Goal: Information Seeking & Learning: Learn about a topic

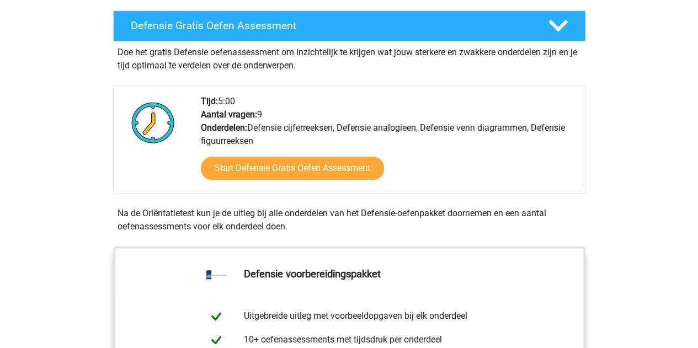
scroll to position [609, 0]
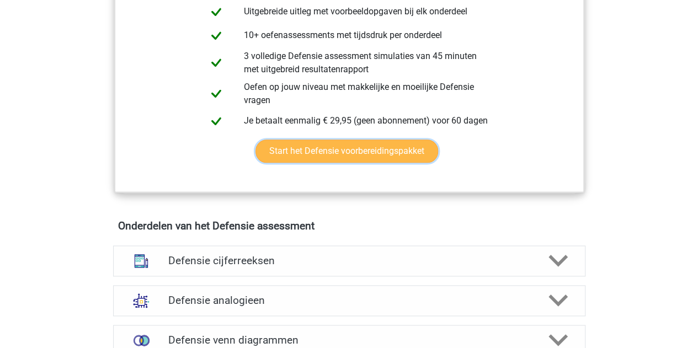
click at [340, 143] on link "Start het Defensie voorbereidingspakket" at bounding box center [346, 151] width 183 height 23
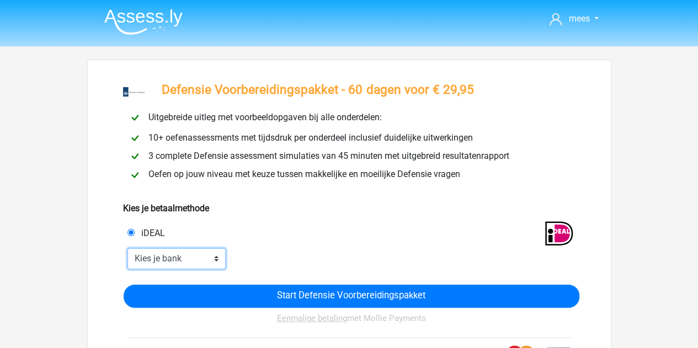
click at [183, 263] on select "Kies je bank ABN AMRO ING Rabobank ASN Bank bunq Knab N26 NN Regiobank Revolut …" at bounding box center [176, 258] width 99 height 21
select select "ideal_[SWIFT_CODE]"
click at [127, 248] on select "Kies je bank ABN AMRO ING Rabobank ASN Bank bunq Knab N26 NN Regiobank Revolut …" at bounding box center [176, 258] width 99 height 21
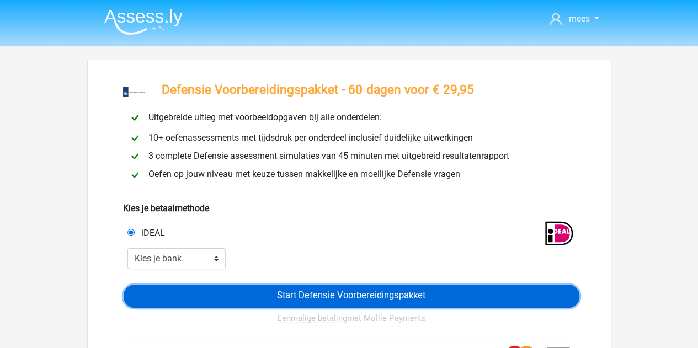
click at [366, 291] on input "Start Defensie Voorbereidingspakket" at bounding box center [352, 296] width 456 height 23
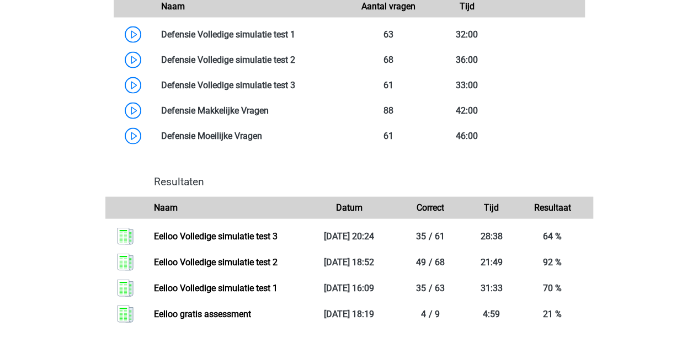
scroll to position [812, 0]
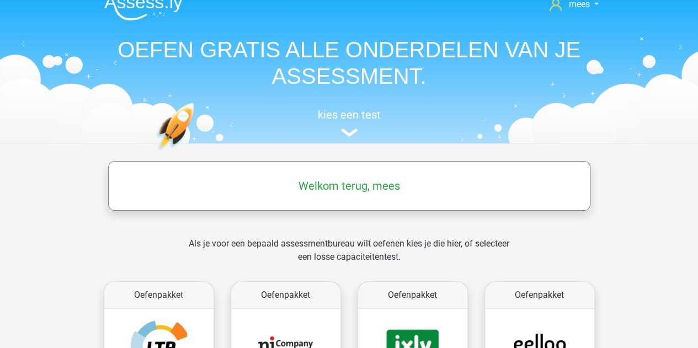
scroll to position [22, 0]
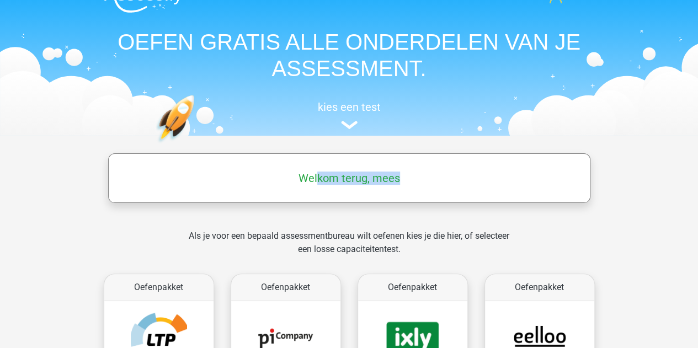
drag, startPoint x: 432, startPoint y: 196, endPoint x: 316, endPoint y: 168, distance: 119.1
click at [316, 168] on div "Welkom terug, mees" at bounding box center [349, 178] width 482 height 50
click at [345, 126] on img at bounding box center [349, 125] width 17 height 8
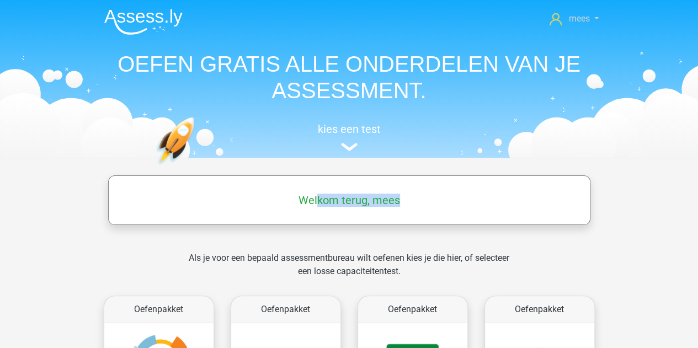
click at [593, 19] on link "mees" at bounding box center [573, 18] width 57 height 13
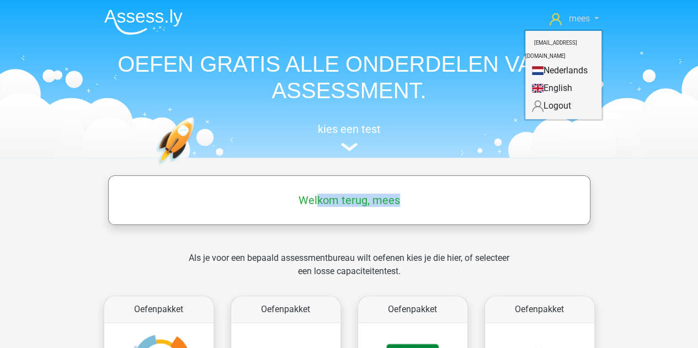
click at [593, 19] on link "mees" at bounding box center [573, 18] width 57 height 13
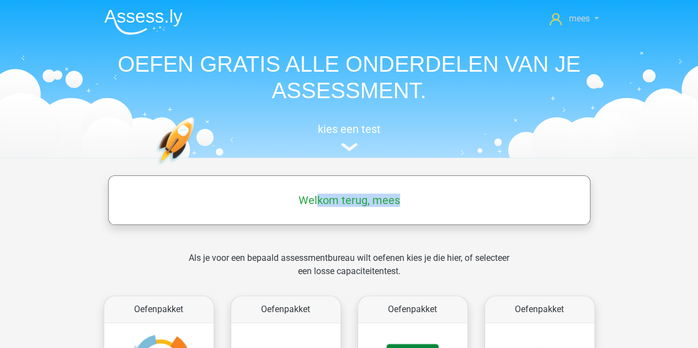
scroll to position [304, 0]
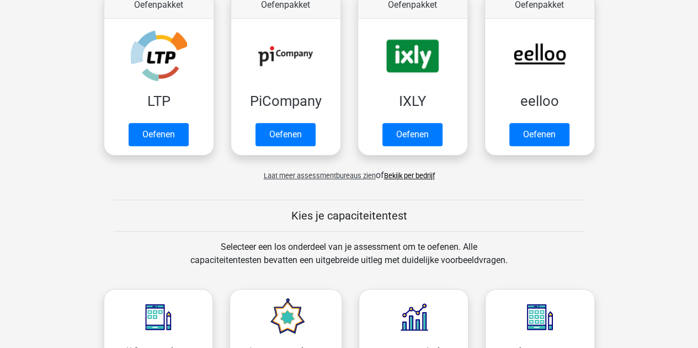
click at [416, 178] on link "Bekijk per bedrijf" at bounding box center [409, 176] width 51 height 8
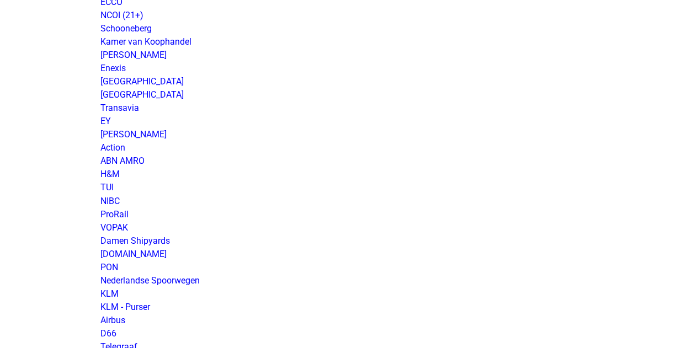
scroll to position [913, 0]
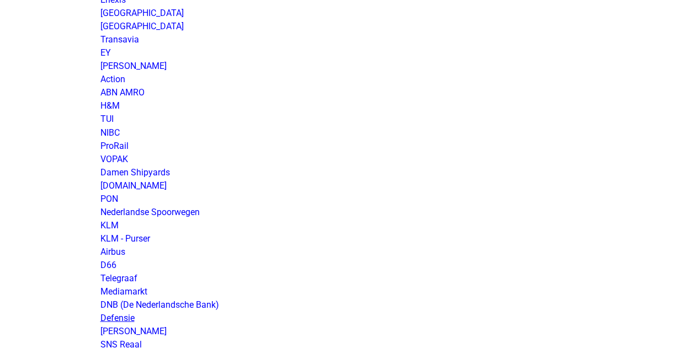
click at [122, 315] on link "Defensie" at bounding box center [117, 317] width 34 height 10
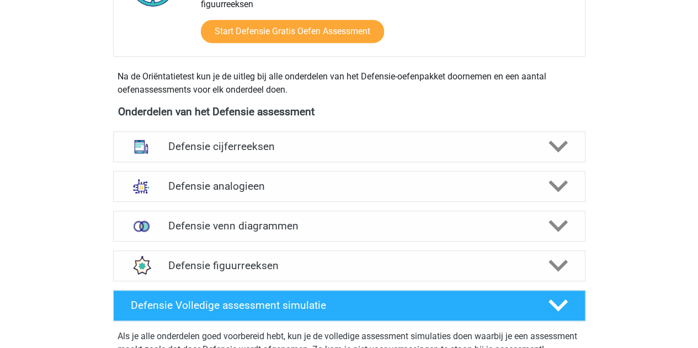
scroll to position [463, 0]
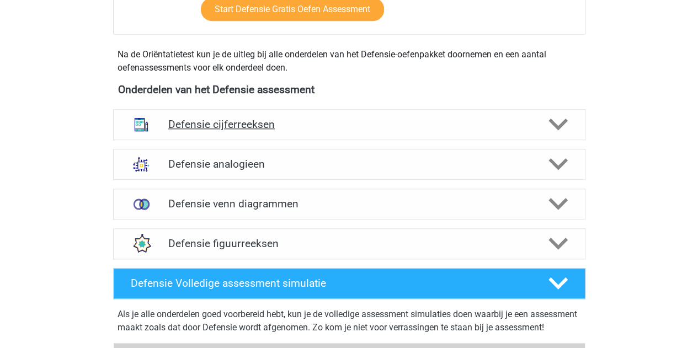
click at [561, 131] on icon at bounding box center [557, 124] width 19 height 19
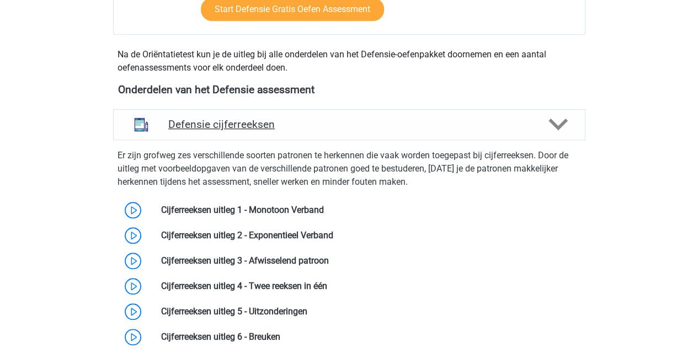
click at [561, 131] on icon at bounding box center [557, 124] width 19 height 19
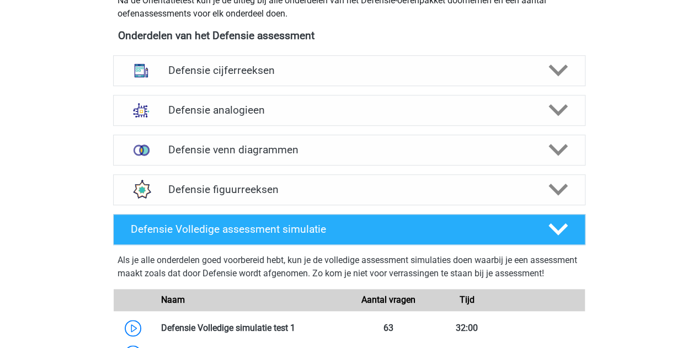
scroll to position [518, 0]
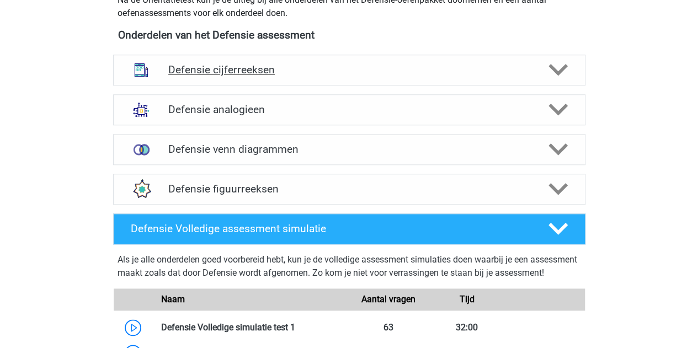
click at [280, 65] on h4 "Defensie cijferreeksen" at bounding box center [348, 69] width 361 height 13
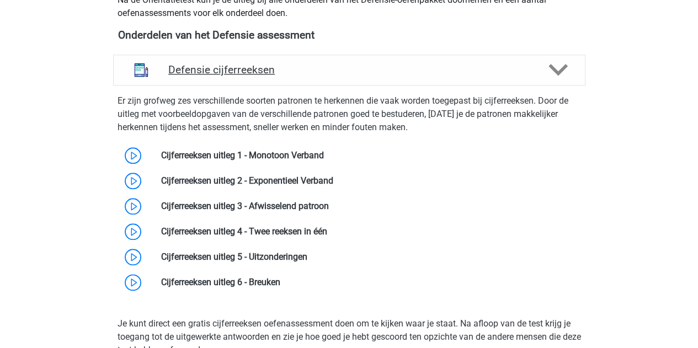
click at [298, 69] on h4 "Defensie cijferreeksen" at bounding box center [348, 69] width 361 height 13
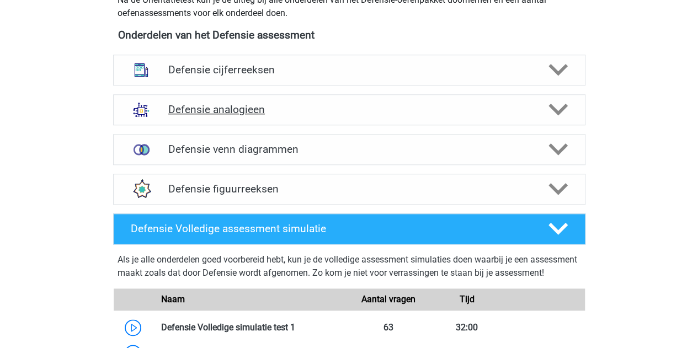
click at [286, 101] on div "Defensie analogieen" at bounding box center [349, 109] width 472 height 31
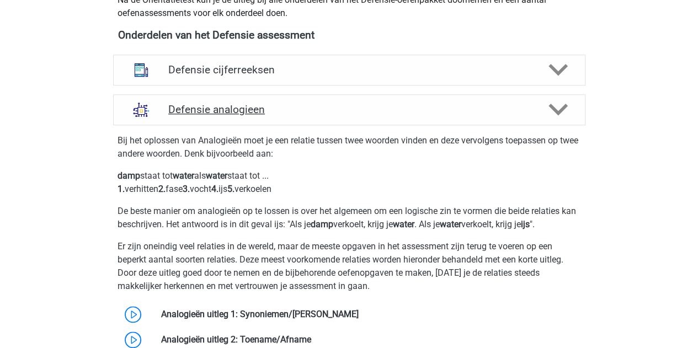
click at [301, 106] on h4 "Defensie analogieen" at bounding box center [348, 109] width 361 height 13
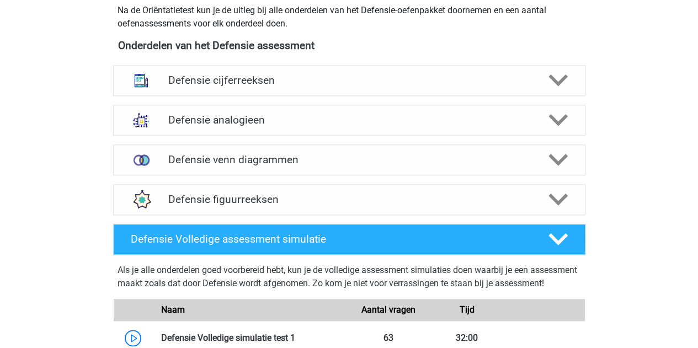
scroll to position [505, 0]
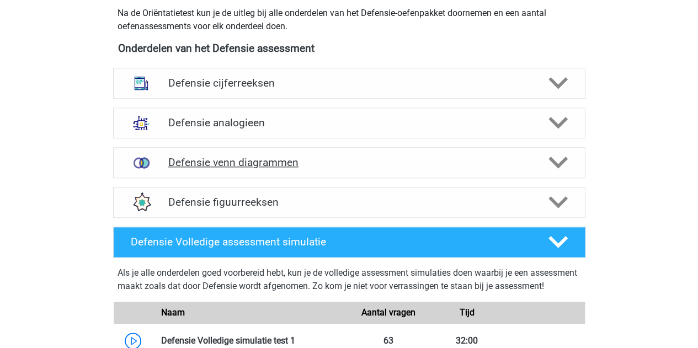
click at [252, 159] on h4 "Defensie venn diagrammen" at bounding box center [348, 162] width 361 height 13
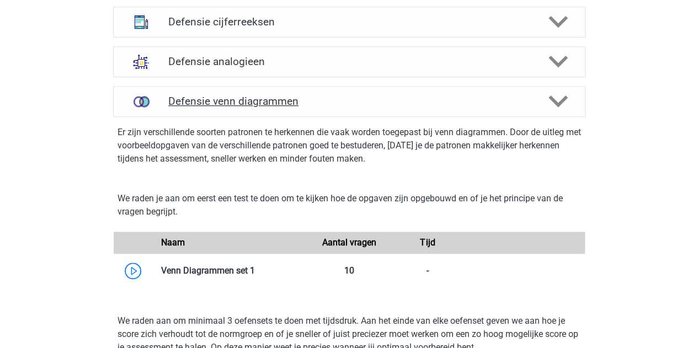
scroll to position [553, 0]
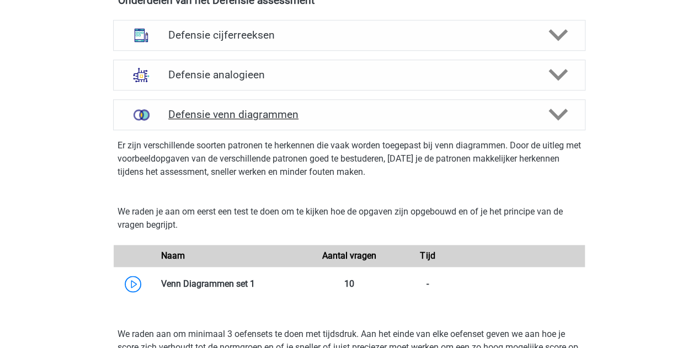
click at [283, 115] on h4 "Defensie venn diagrammen" at bounding box center [348, 114] width 361 height 13
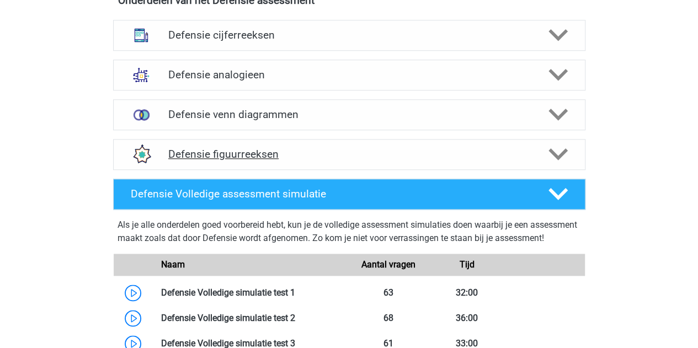
click at [250, 143] on div "Defensie figuurreeksen" at bounding box center [349, 154] width 472 height 31
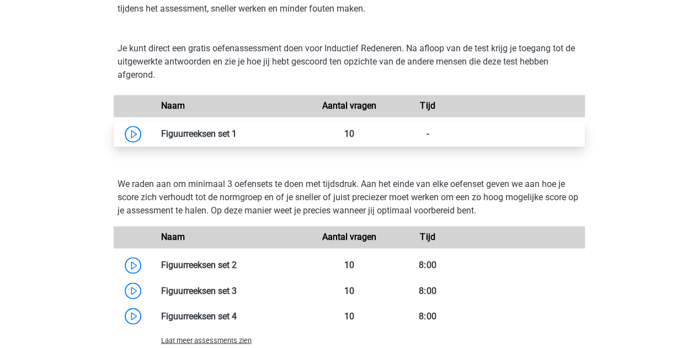
scroll to position [631, 0]
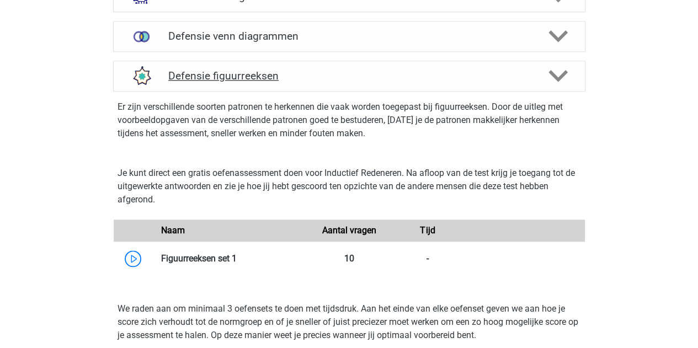
click at [273, 74] on h4 "Defensie figuurreeksen" at bounding box center [348, 75] width 361 height 13
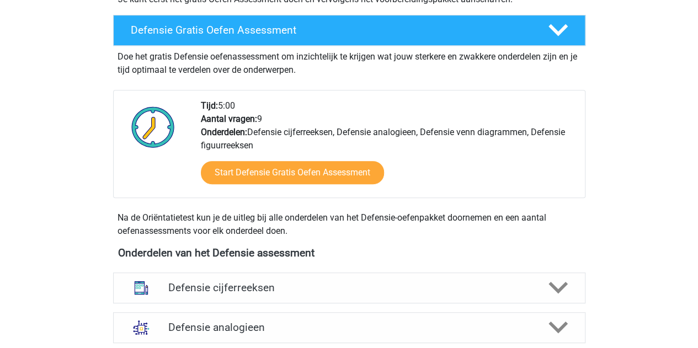
scroll to position [497, 0]
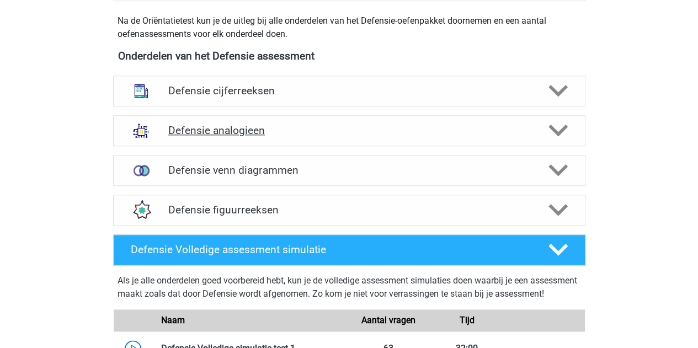
click at [276, 122] on div "Defensie analogieen" at bounding box center [349, 130] width 472 height 31
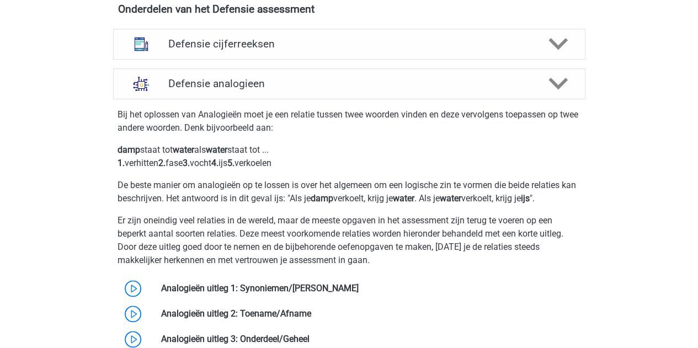
scroll to position [543, 0]
click at [228, 91] on div "Defensie analogieen" at bounding box center [349, 84] width 472 height 31
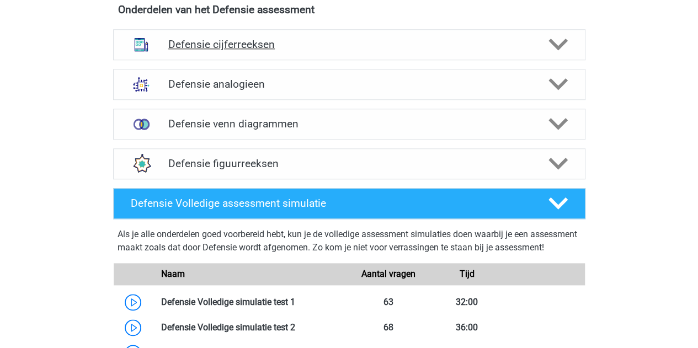
click at [264, 39] on h4 "Defensie cijferreeksen" at bounding box center [348, 44] width 361 height 13
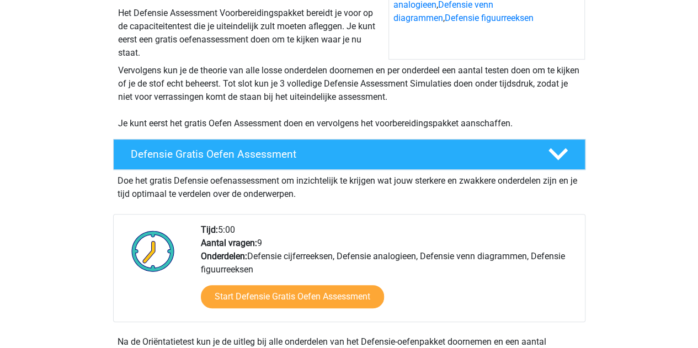
scroll to position [423, 0]
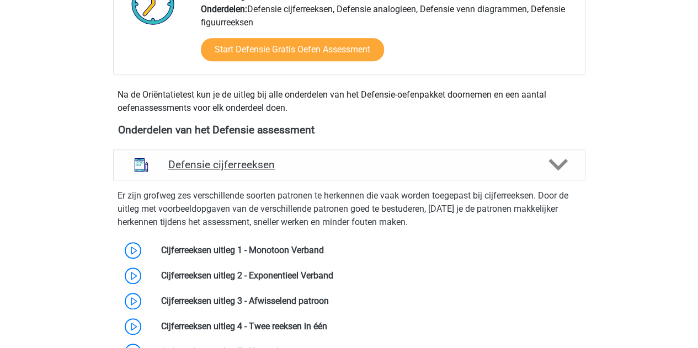
click at [255, 176] on div "Defensie cijferreeksen" at bounding box center [349, 164] width 472 height 31
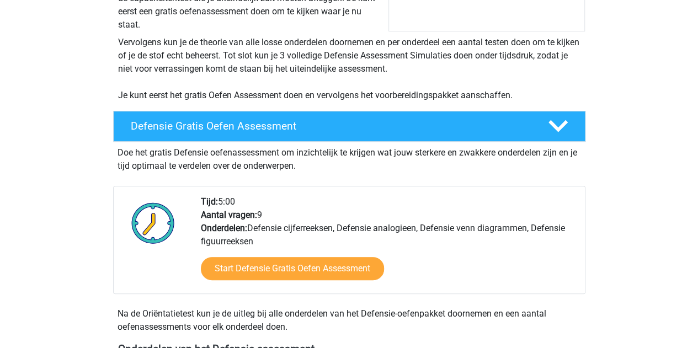
scroll to position [195, 0]
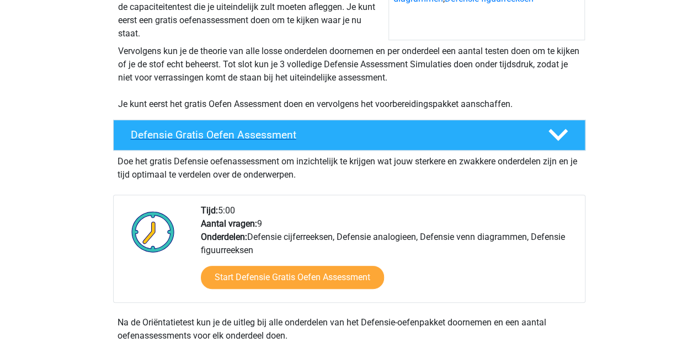
click at [240, 134] on h4 "Defensie Gratis Oefen Assessment" at bounding box center [330, 135] width 399 height 13
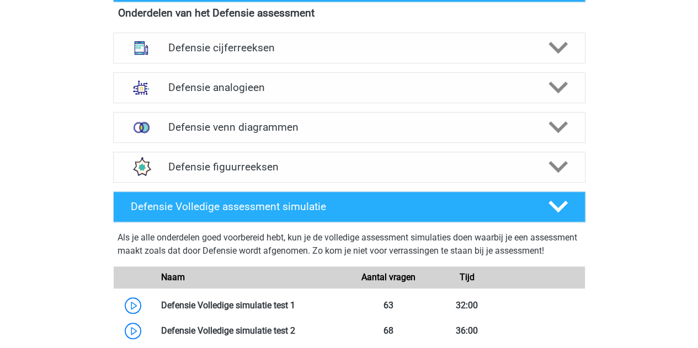
scroll to position [358, 0]
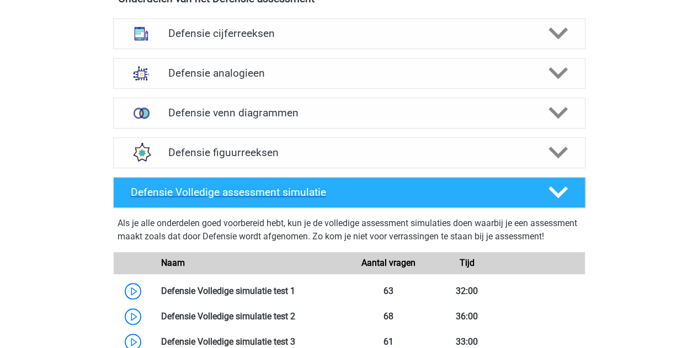
click at [283, 192] on h4 "Defensie Volledige assessment simulatie" at bounding box center [330, 192] width 399 height 13
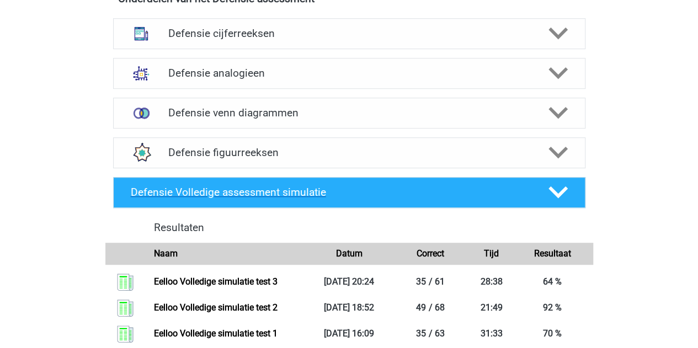
click at [283, 192] on h4 "Defensie Volledige assessment simulatie" at bounding box center [330, 192] width 399 height 13
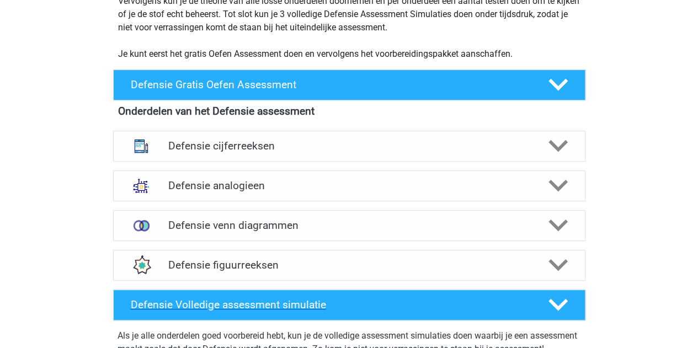
scroll to position [246, 0]
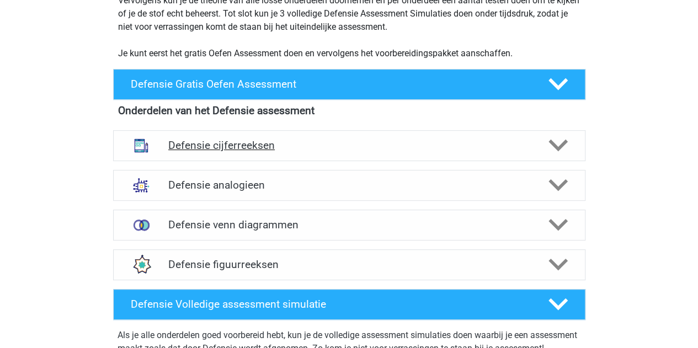
click at [235, 138] on div "Defensie cijferreeksen" at bounding box center [349, 145] width 472 height 31
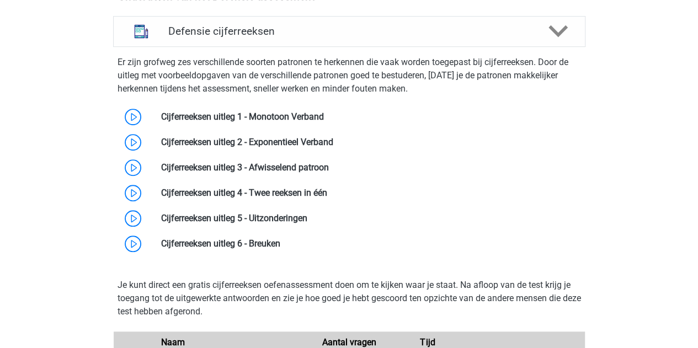
scroll to position [378, 0]
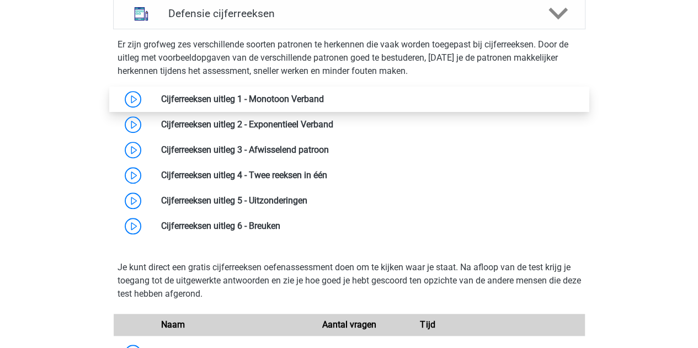
click at [324, 102] on link at bounding box center [324, 99] width 0 height 10
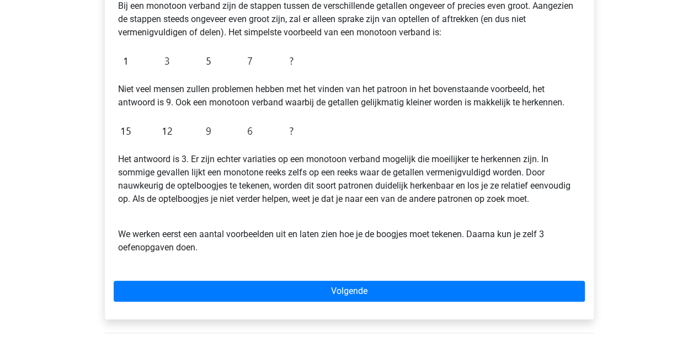
scroll to position [245, 0]
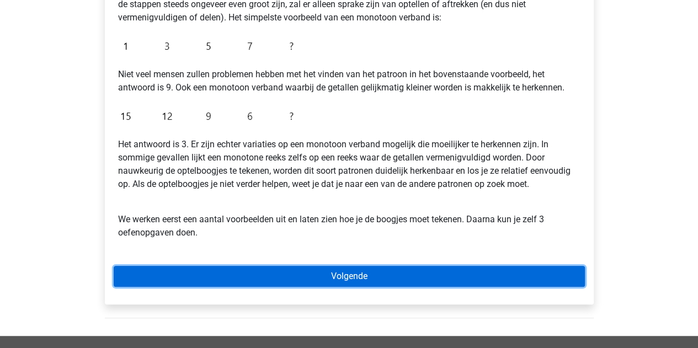
click at [295, 281] on link "Volgende" at bounding box center [349, 276] width 471 height 21
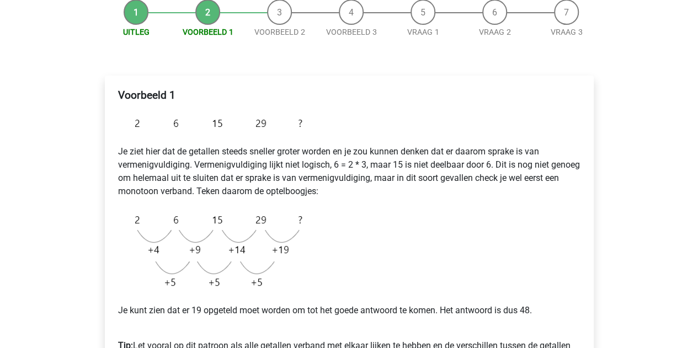
scroll to position [118, 0]
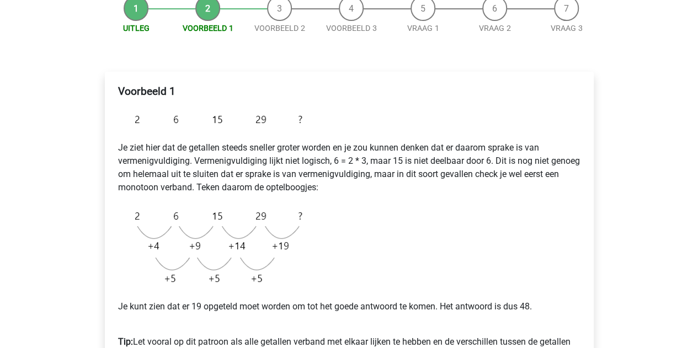
click at [295, 281] on img at bounding box center [213, 247] width 190 height 88
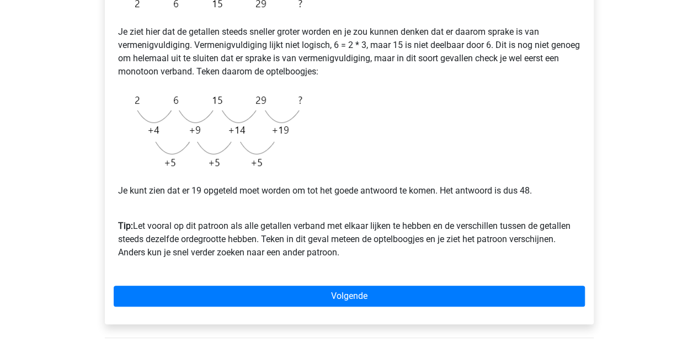
scroll to position [234, 0]
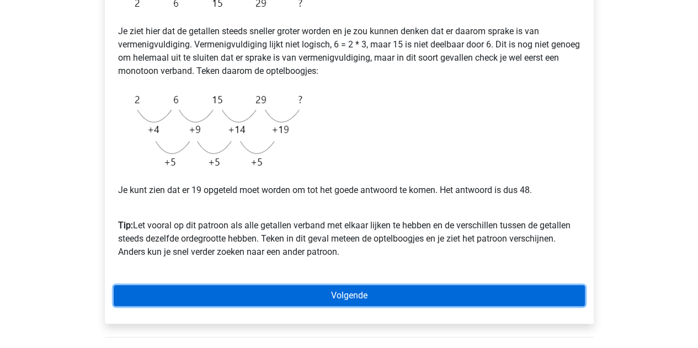
click at [330, 291] on link "Volgende" at bounding box center [349, 295] width 471 height 21
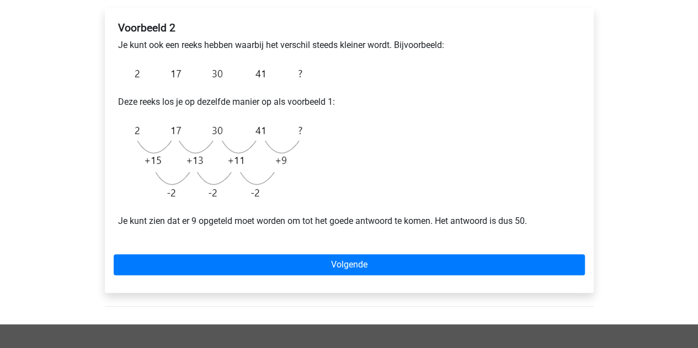
scroll to position [180, 0]
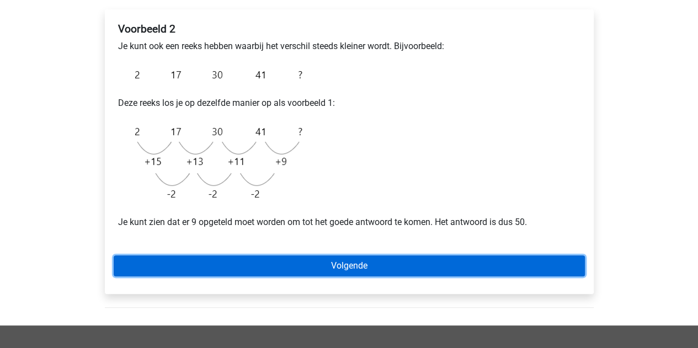
click at [320, 255] on link "Volgende" at bounding box center [349, 265] width 471 height 21
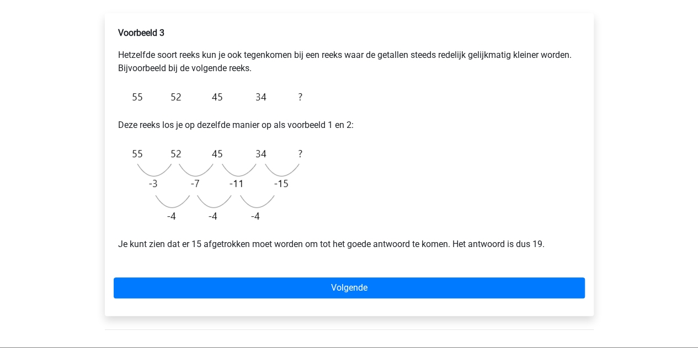
scroll to position [182, 0]
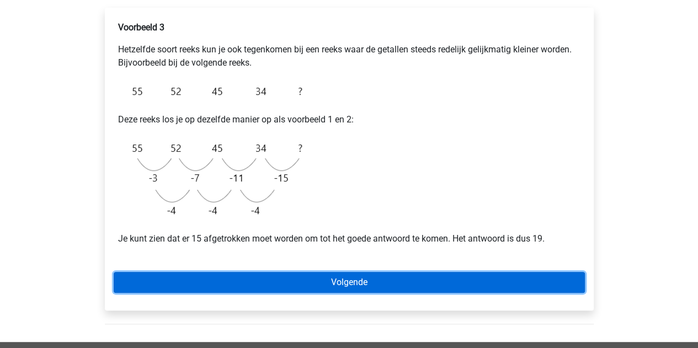
click at [299, 272] on link "Volgende" at bounding box center [349, 282] width 471 height 21
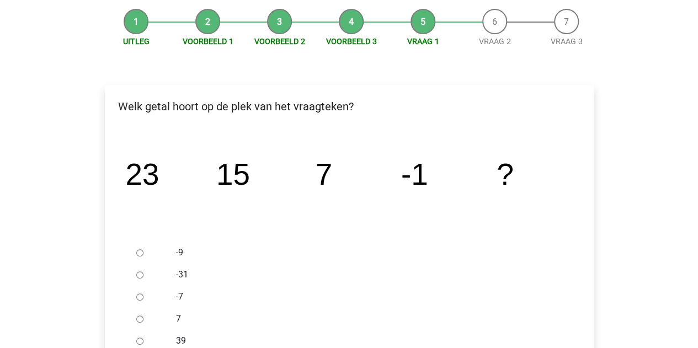
scroll to position [99, 0]
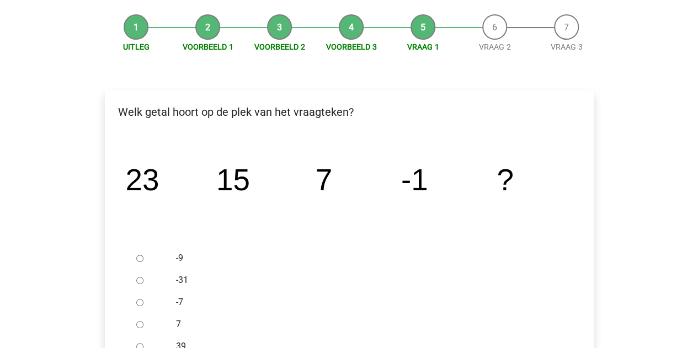
click at [135, 260] on div at bounding box center [150, 258] width 36 height 22
click at [140, 259] on input "-9" at bounding box center [139, 258] width 7 height 7
radio input "true"
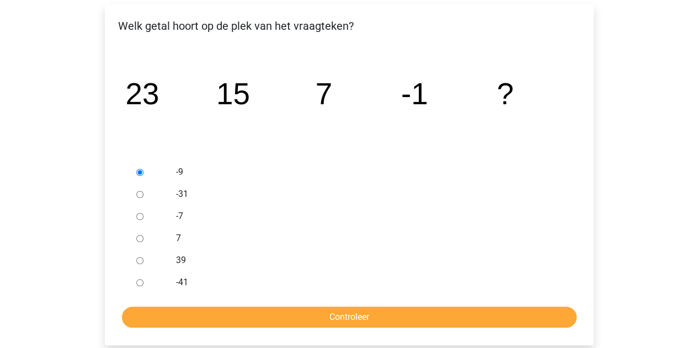
scroll to position [191, 0]
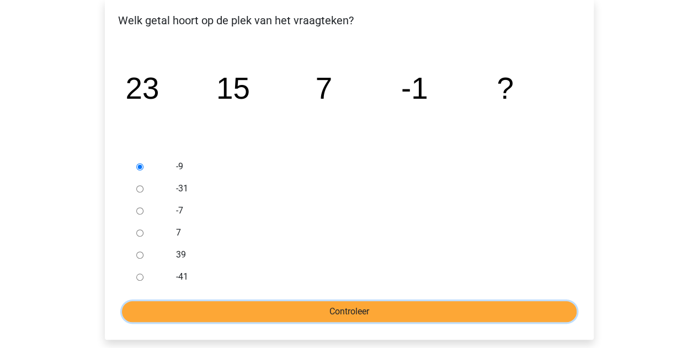
click at [317, 311] on input "Controleer" at bounding box center [349, 311] width 454 height 21
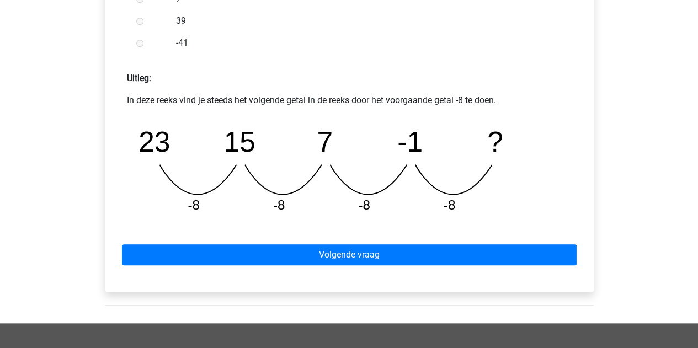
scroll to position [440, 0]
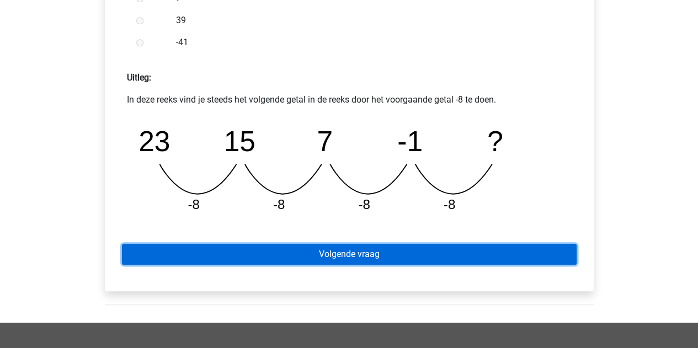
click at [331, 258] on link "Volgende vraag" at bounding box center [349, 254] width 454 height 21
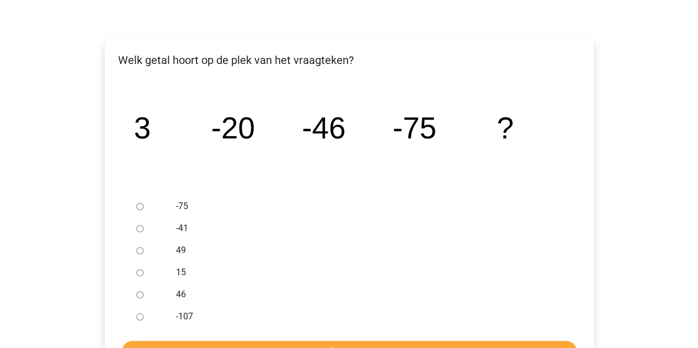
scroll to position [162, 0]
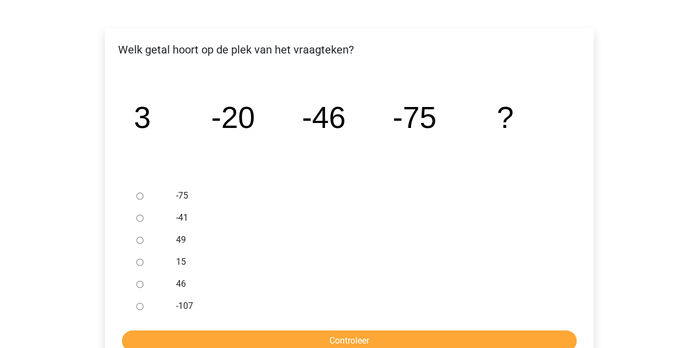
click at [140, 306] on input "-107" at bounding box center [139, 306] width 7 height 7
radio input "true"
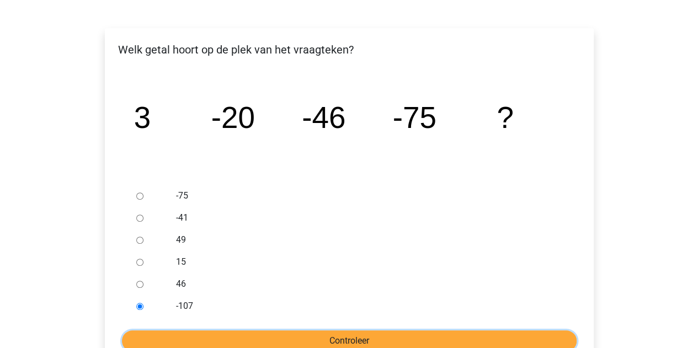
click at [217, 333] on input "Controleer" at bounding box center [349, 340] width 454 height 21
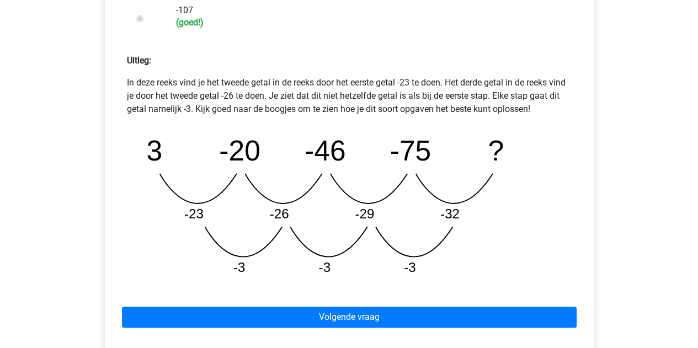
scroll to position [458, 0]
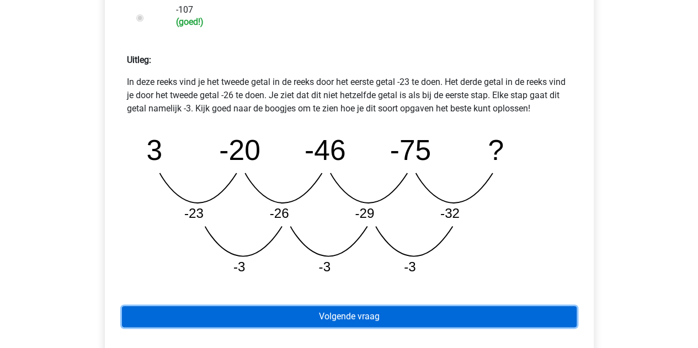
click at [255, 314] on link "Volgende vraag" at bounding box center [349, 316] width 454 height 21
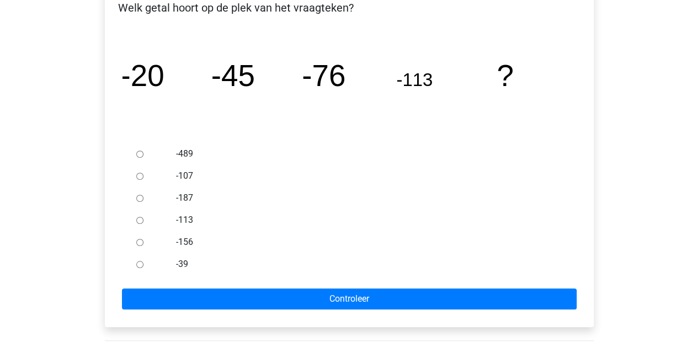
scroll to position [195, 0]
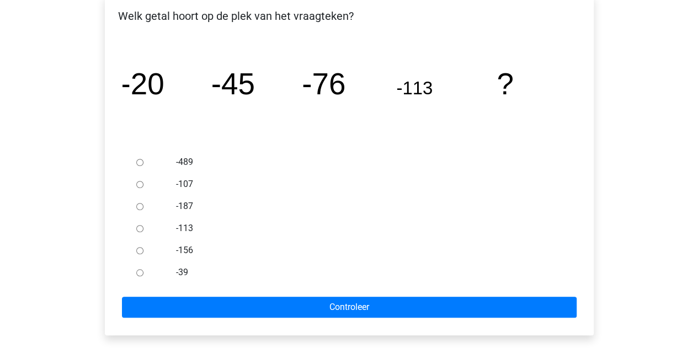
click at [140, 251] on input "-156" at bounding box center [139, 250] width 7 height 7
radio input "true"
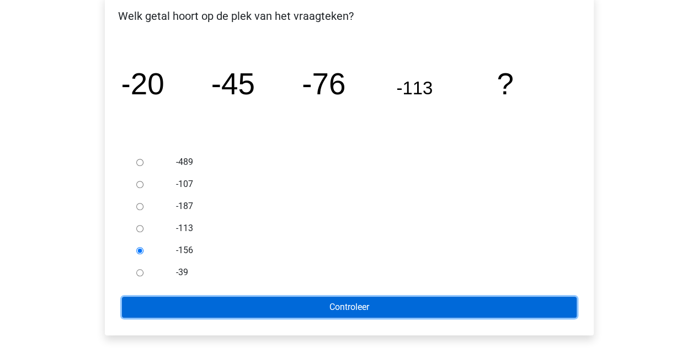
click at [296, 306] on input "Controleer" at bounding box center [349, 307] width 454 height 21
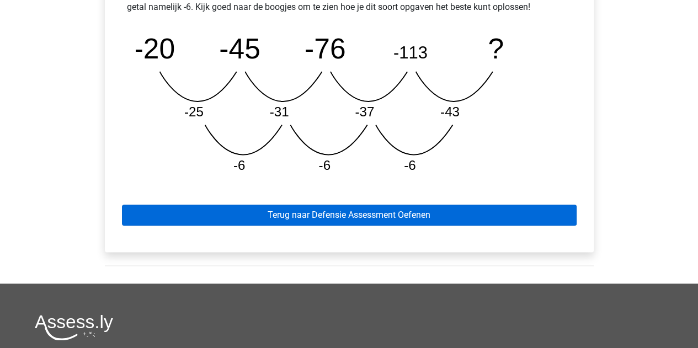
scroll to position [560, 0]
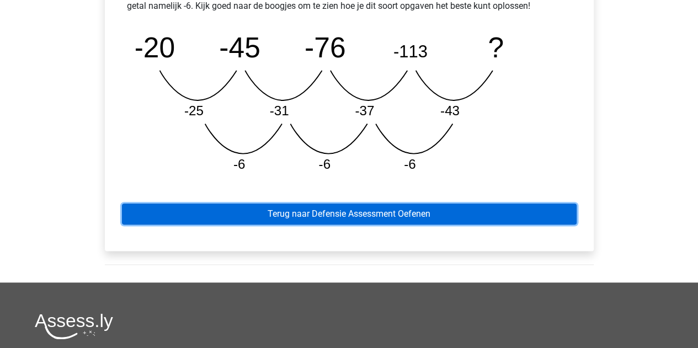
click at [411, 215] on link "Terug naar Defensie Assessment Oefenen" at bounding box center [349, 214] width 454 height 21
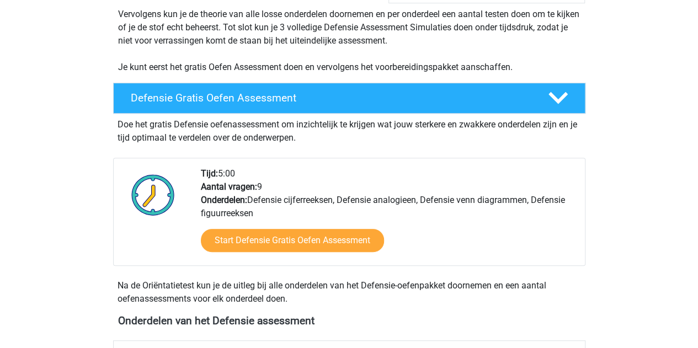
scroll to position [418, 0]
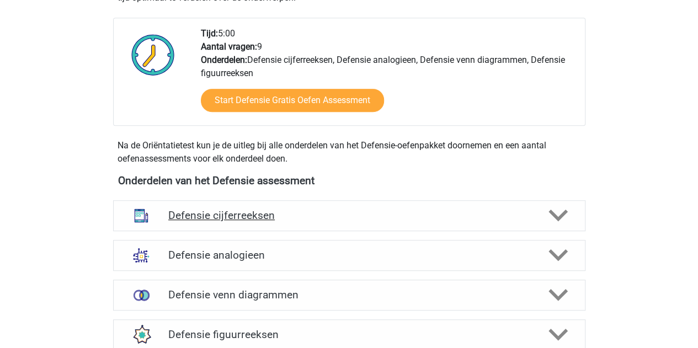
click at [326, 213] on h4 "Defensie cijferreeksen" at bounding box center [348, 215] width 361 height 13
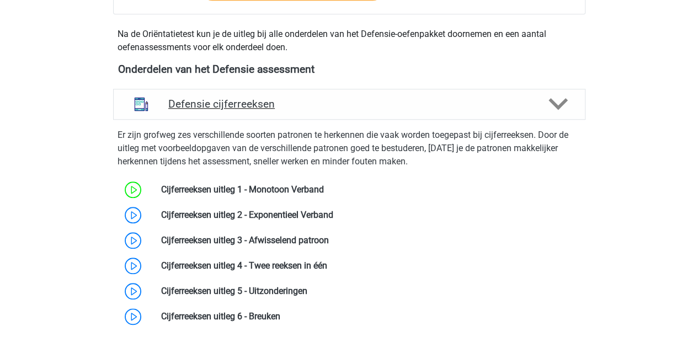
scroll to position [524, 0]
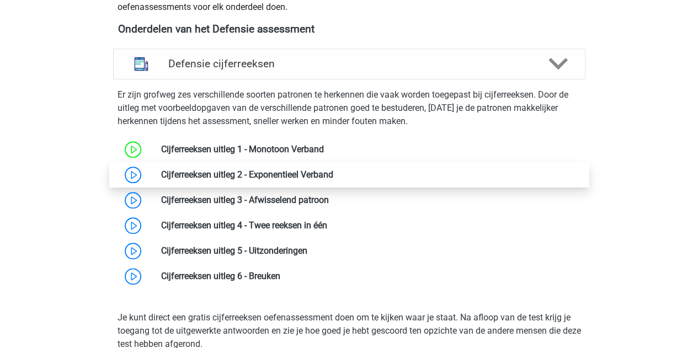
click at [333, 169] on link at bounding box center [333, 174] width 0 height 10
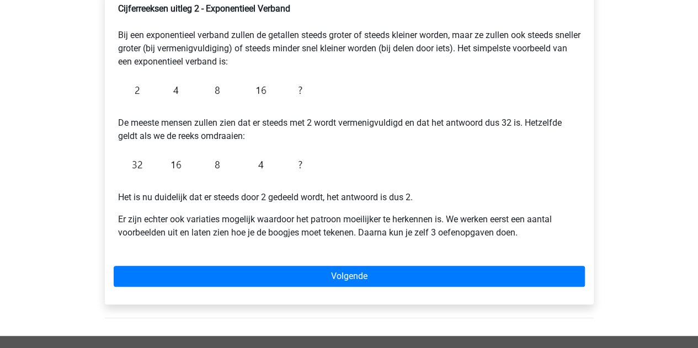
scroll to position [201, 0]
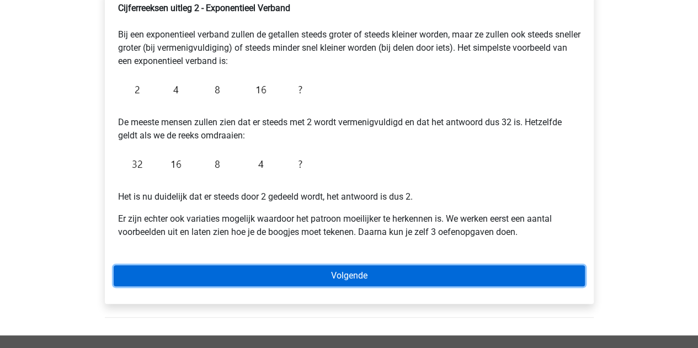
click at [323, 282] on link "Volgende" at bounding box center [349, 275] width 471 height 21
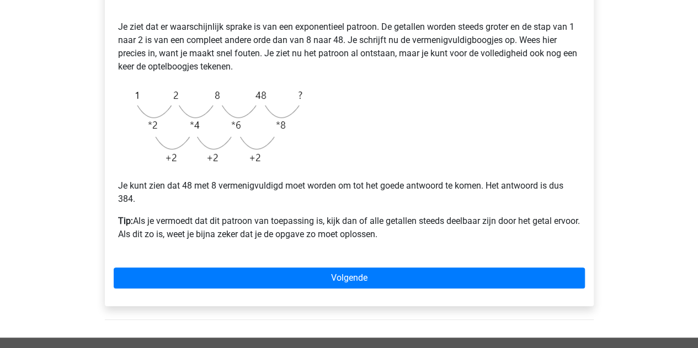
scroll to position [244, 0]
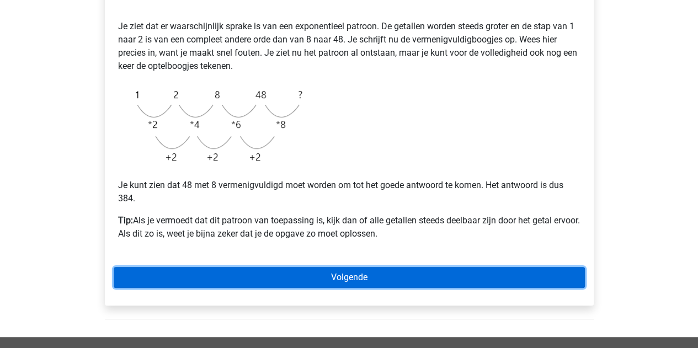
click at [377, 268] on link "Volgende" at bounding box center [349, 277] width 471 height 21
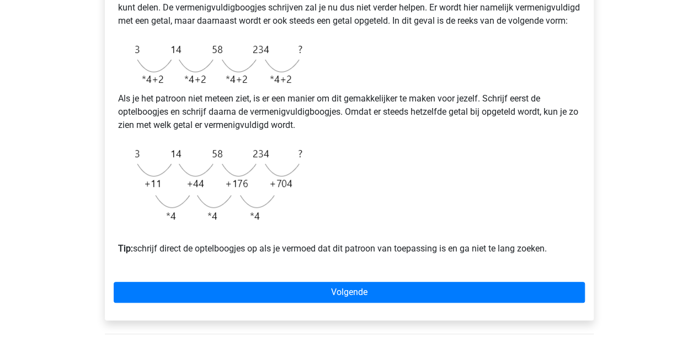
scroll to position [276, 0]
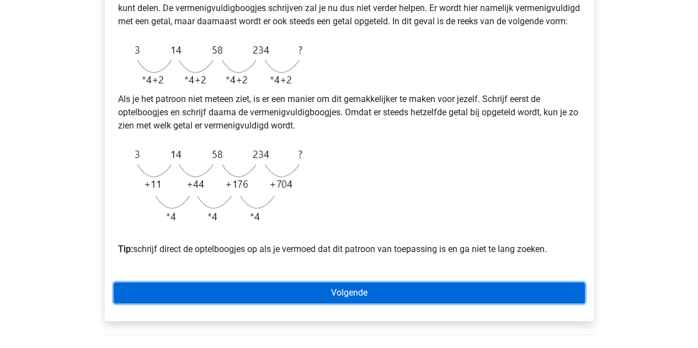
click at [328, 301] on link "Volgende" at bounding box center [349, 292] width 471 height 21
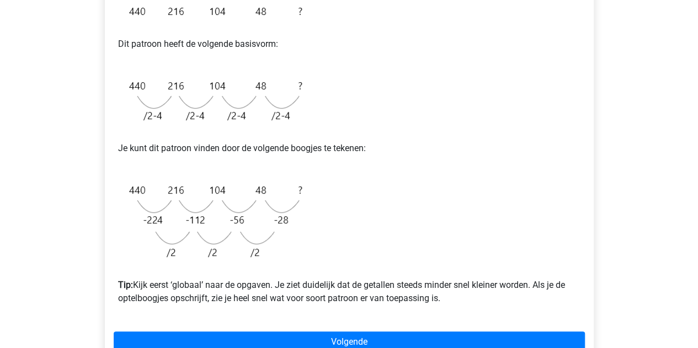
scroll to position [301, 0]
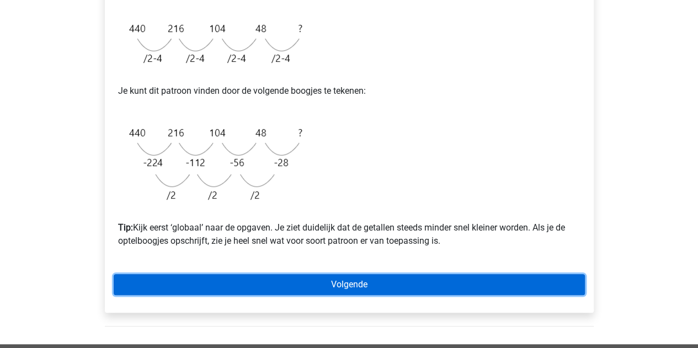
click at [238, 282] on link "Volgende" at bounding box center [349, 284] width 471 height 21
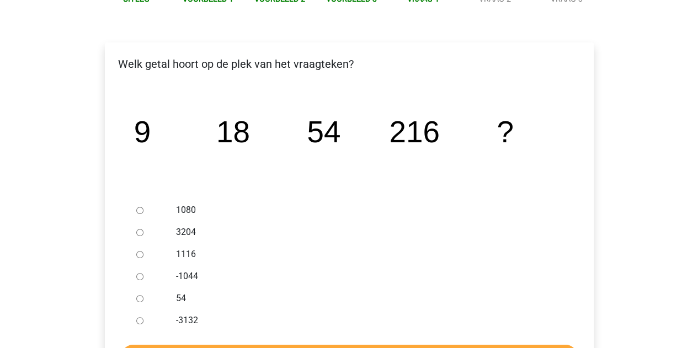
scroll to position [148, 0]
click at [140, 212] on input "1080" at bounding box center [139, 209] width 7 height 7
radio input "true"
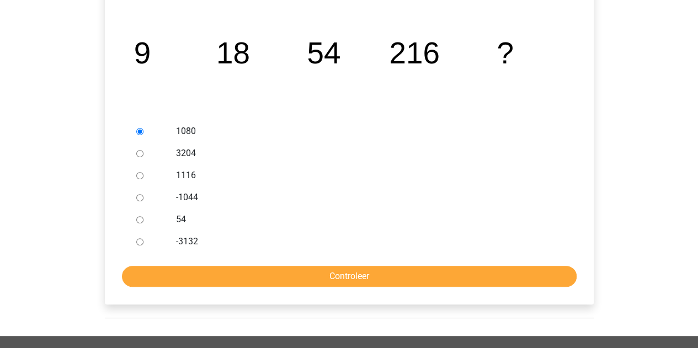
scroll to position [229, 0]
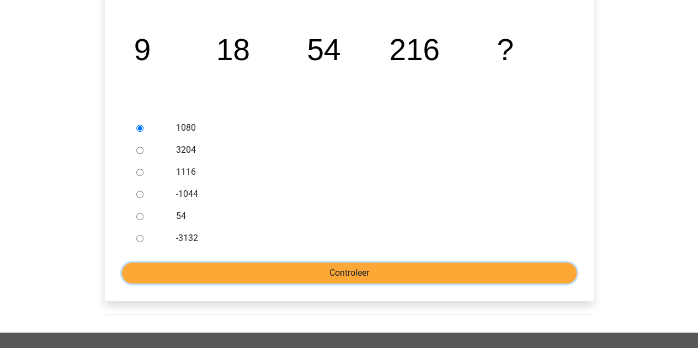
click at [221, 268] on input "Controleer" at bounding box center [349, 273] width 454 height 21
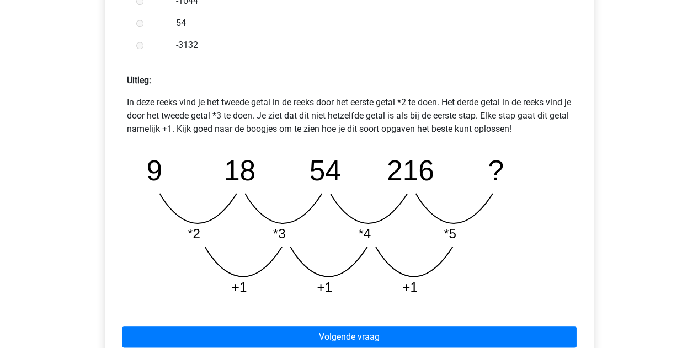
scroll to position [483, 0]
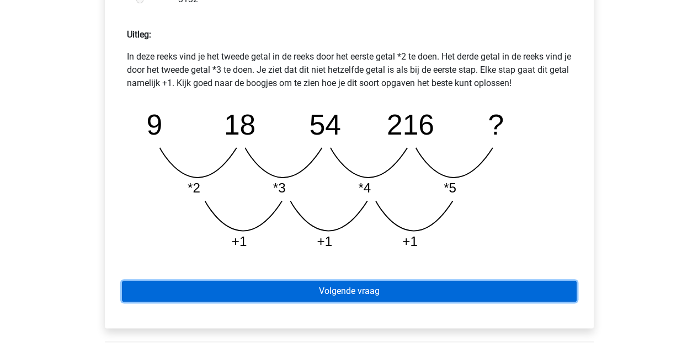
click at [269, 287] on link "Volgende vraag" at bounding box center [349, 291] width 454 height 21
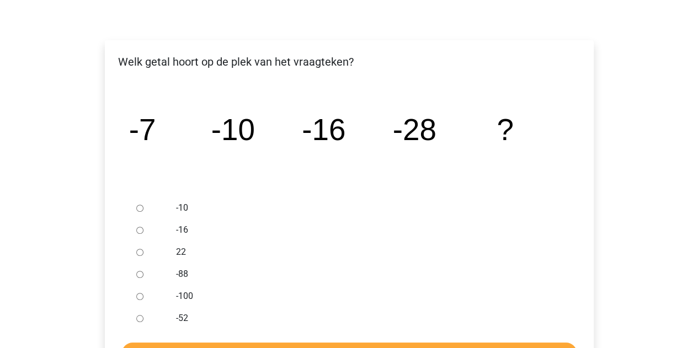
scroll to position [151, 0]
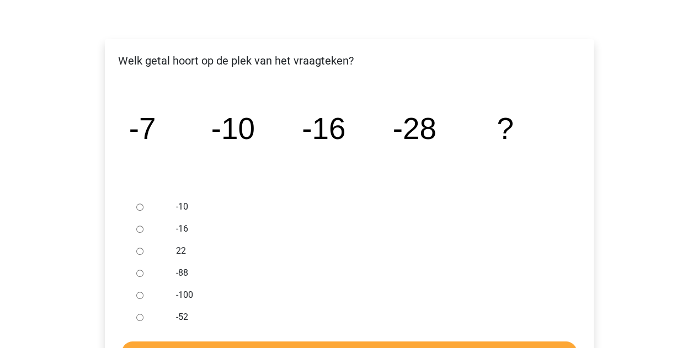
click at [132, 319] on div at bounding box center [150, 317] width 36 height 22
click at [137, 319] on input "-52" at bounding box center [139, 317] width 7 height 7
radio input "true"
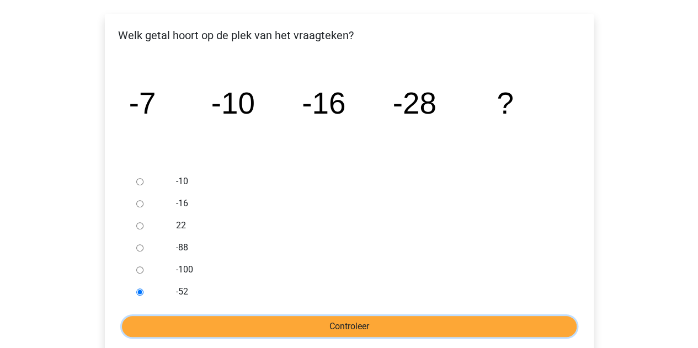
click at [176, 324] on input "Controleer" at bounding box center [349, 326] width 454 height 21
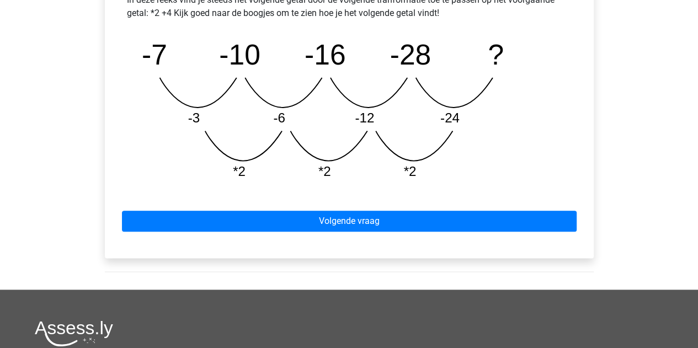
scroll to position [542, 0]
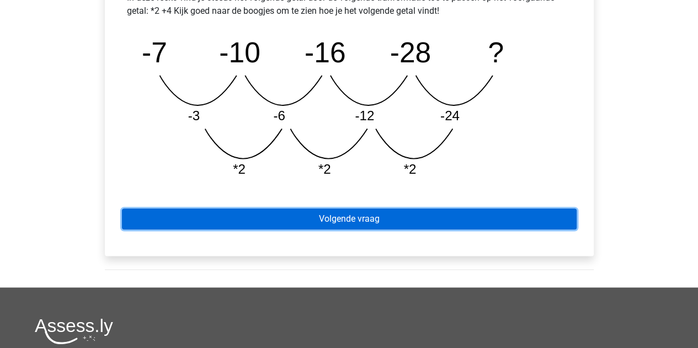
click at [306, 217] on link "Volgende vraag" at bounding box center [349, 218] width 454 height 21
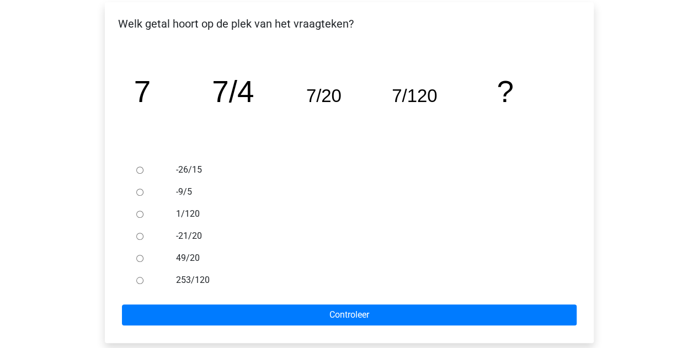
scroll to position [187, 0]
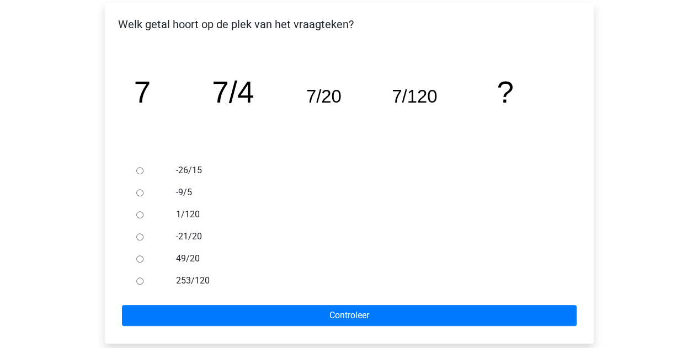
click at [138, 256] on input "49/20" at bounding box center [139, 258] width 7 height 7
radio input "true"
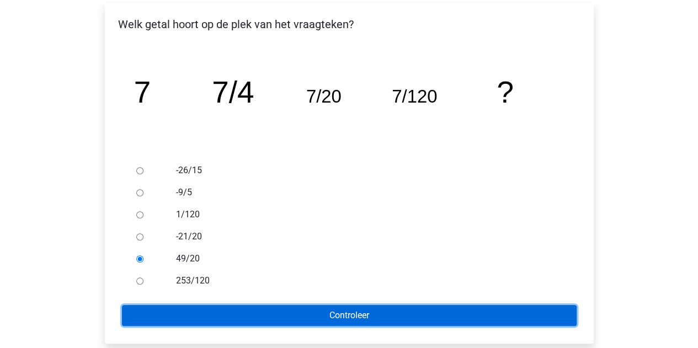
click at [227, 311] on input "Controleer" at bounding box center [349, 315] width 454 height 21
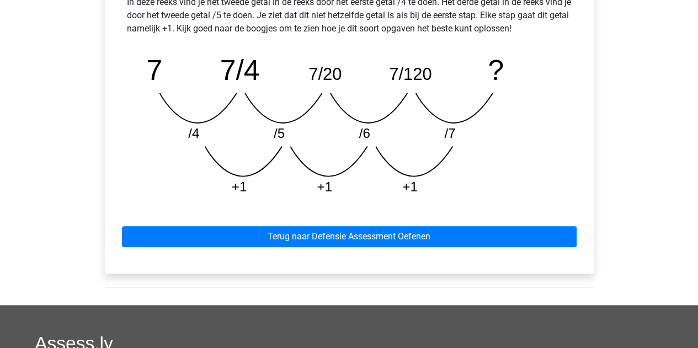
scroll to position [527, 0]
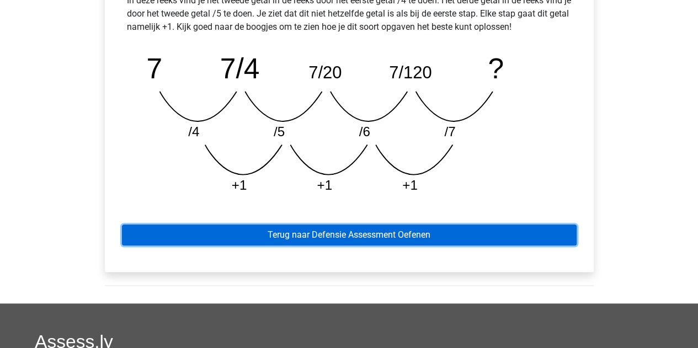
click at [302, 240] on link "Terug naar Defensie Assessment Oefenen" at bounding box center [349, 234] width 454 height 21
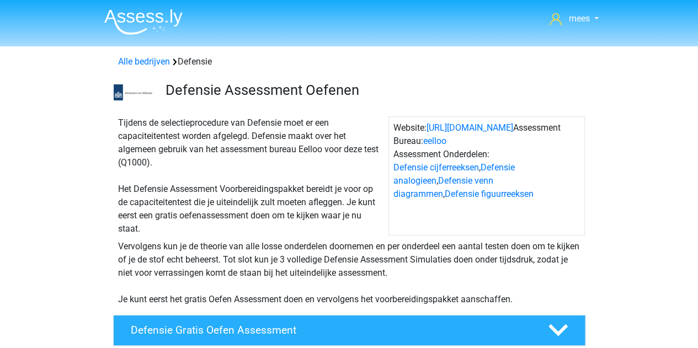
scroll to position [221, 0]
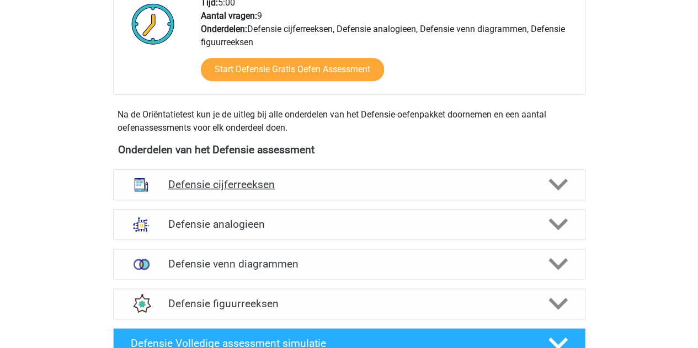
click at [287, 190] on div "Defensie cijferreeksen" at bounding box center [349, 184] width 472 height 31
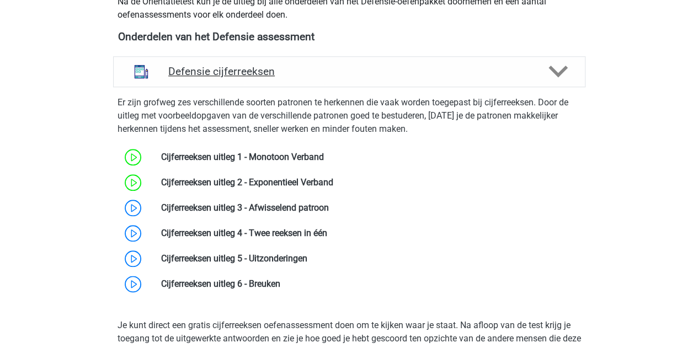
scroll to position [517, 0]
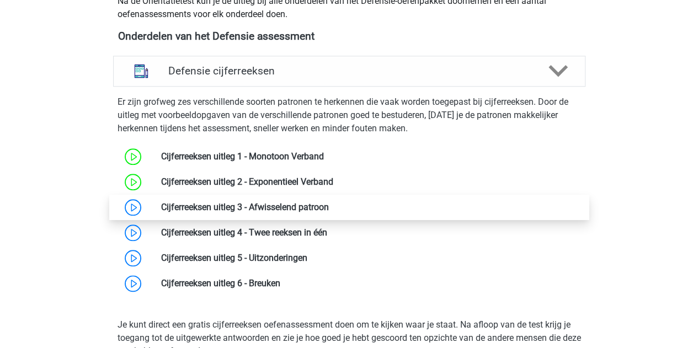
click at [329, 206] on link at bounding box center [329, 207] width 0 height 10
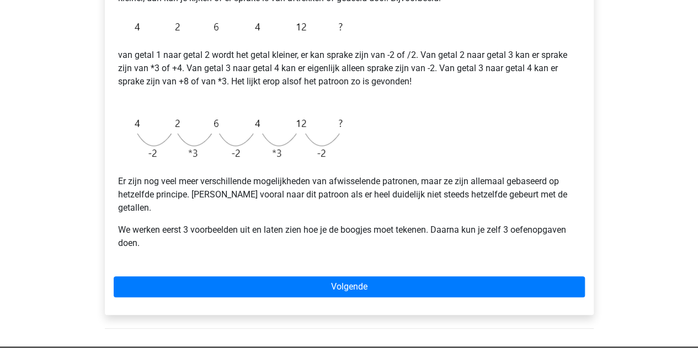
scroll to position [253, 0]
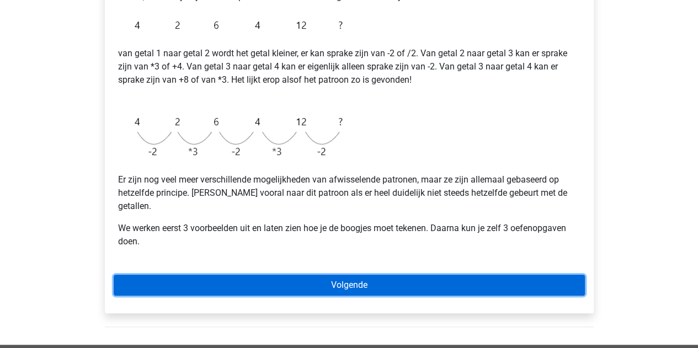
click at [283, 275] on link "Volgende" at bounding box center [349, 285] width 471 height 21
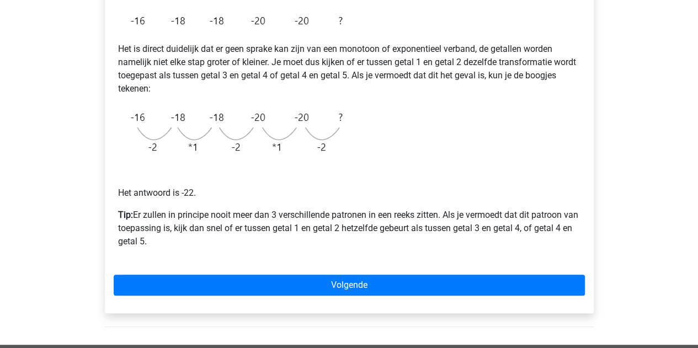
scroll to position [218, 0]
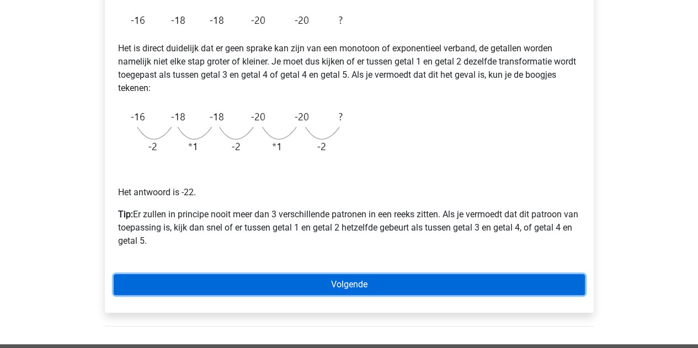
click at [252, 274] on link "Volgende" at bounding box center [349, 284] width 471 height 21
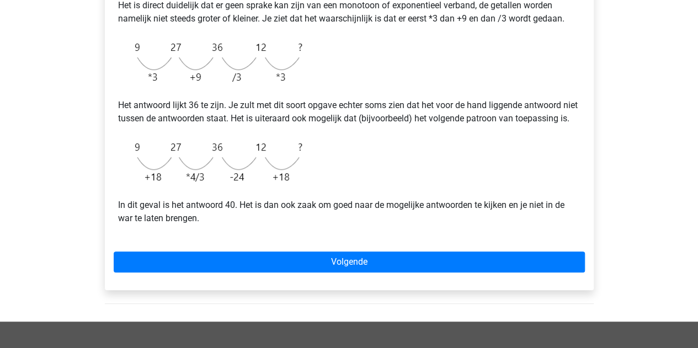
scroll to position [285, 0]
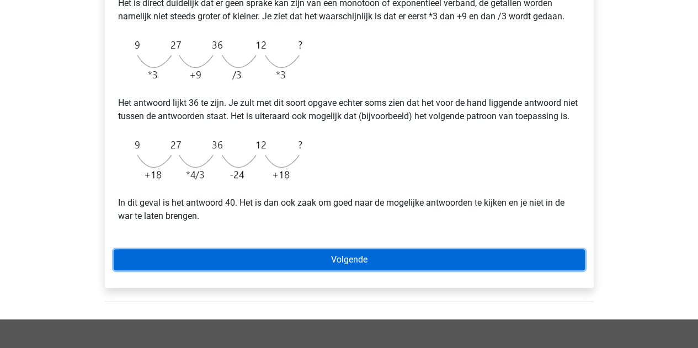
click at [170, 270] on link "Volgende" at bounding box center [349, 259] width 471 height 21
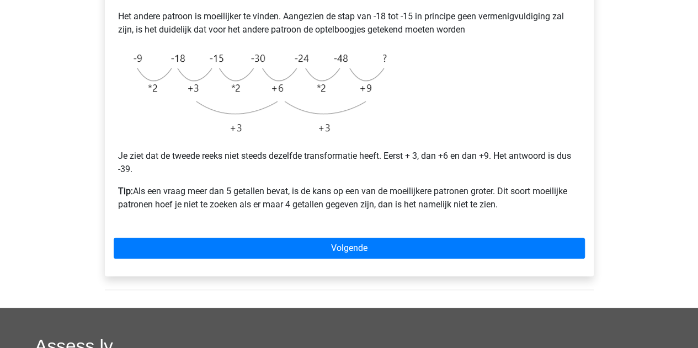
scroll to position [312, 0]
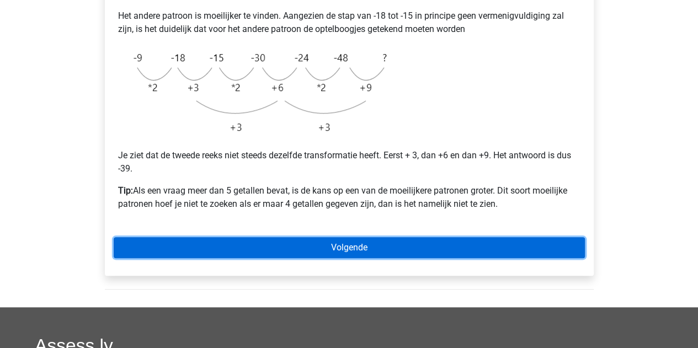
click at [271, 242] on link "Volgende" at bounding box center [349, 247] width 471 height 21
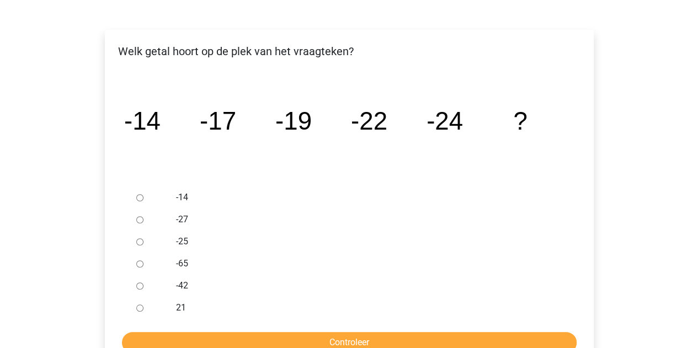
scroll to position [160, 0]
click at [137, 219] on input "-27" at bounding box center [139, 219] width 7 height 7
radio input "true"
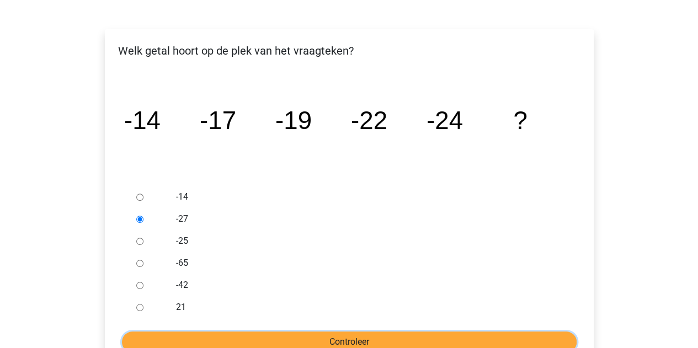
click at [242, 343] on input "Controleer" at bounding box center [349, 341] width 454 height 21
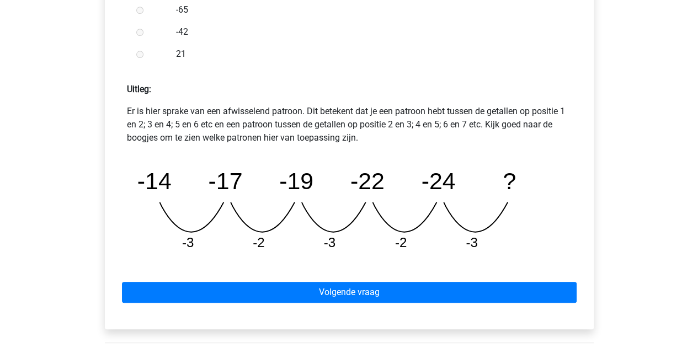
scroll to position [429, 0]
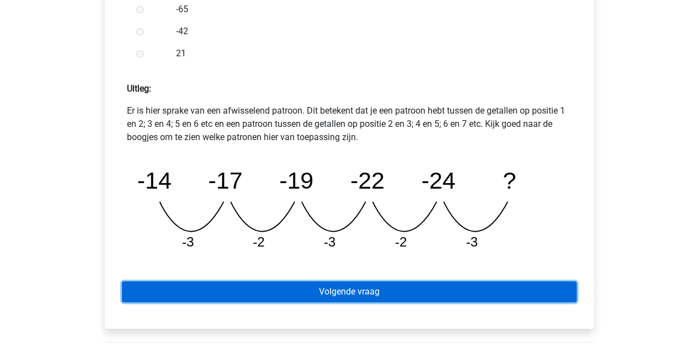
click at [232, 289] on link "Volgende vraag" at bounding box center [349, 291] width 454 height 21
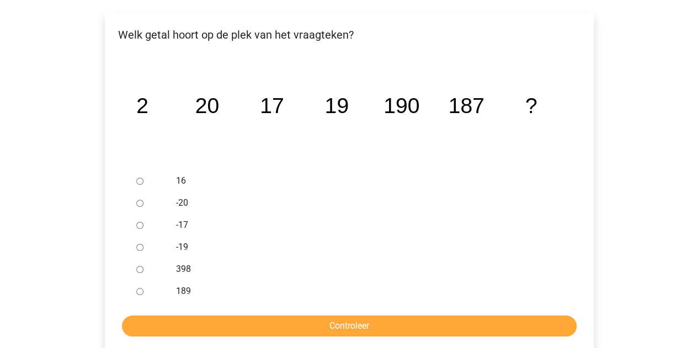
scroll to position [178, 0]
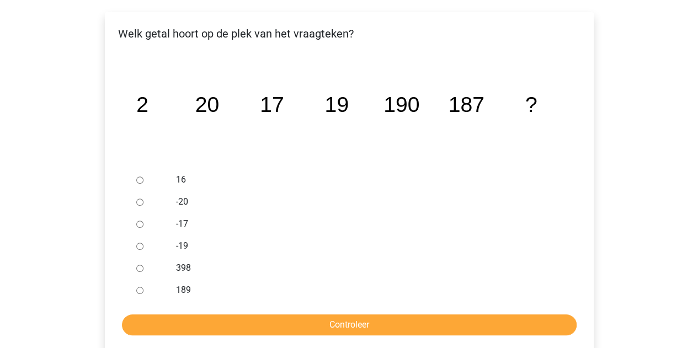
click at [138, 295] on div at bounding box center [150, 290] width 36 height 22
click at [136, 286] on div at bounding box center [150, 290] width 36 height 22
click at [140, 288] on input "189" at bounding box center [139, 290] width 7 height 7
radio input "true"
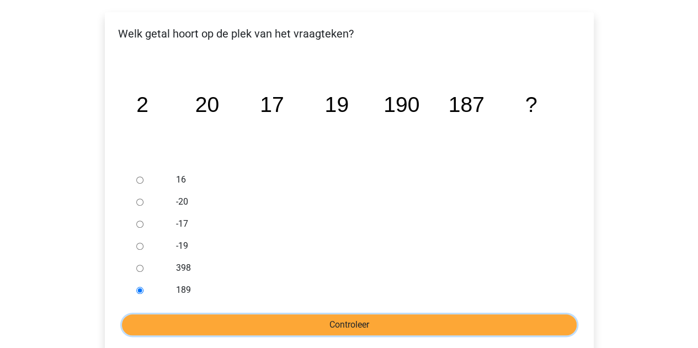
click at [174, 314] on input "Controleer" at bounding box center [349, 324] width 454 height 21
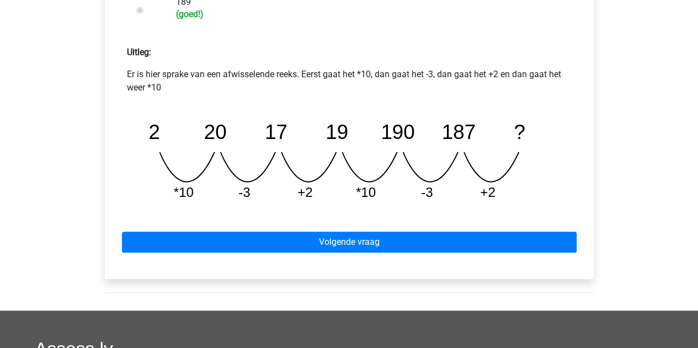
scroll to position [475, 0]
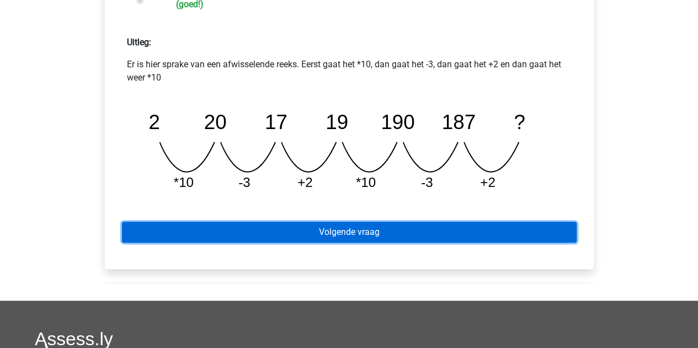
click at [307, 227] on link "Volgende vraag" at bounding box center [349, 232] width 454 height 21
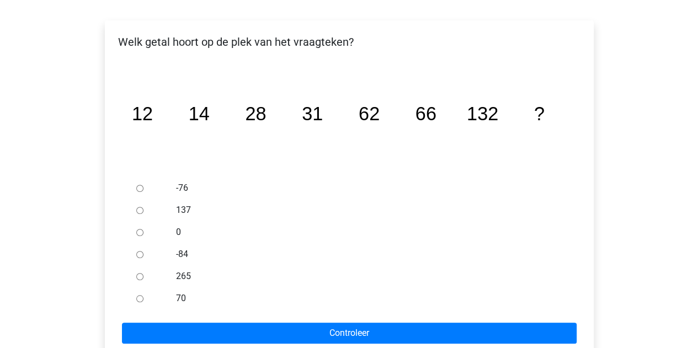
scroll to position [170, 0]
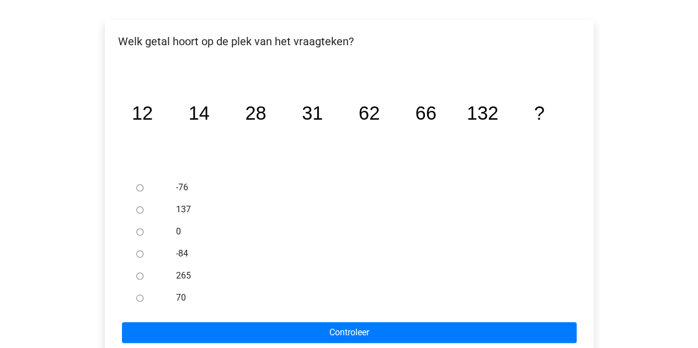
click at [139, 205] on div at bounding box center [150, 210] width 36 height 22
click at [139, 209] on input "137" at bounding box center [139, 209] width 7 height 7
radio input "true"
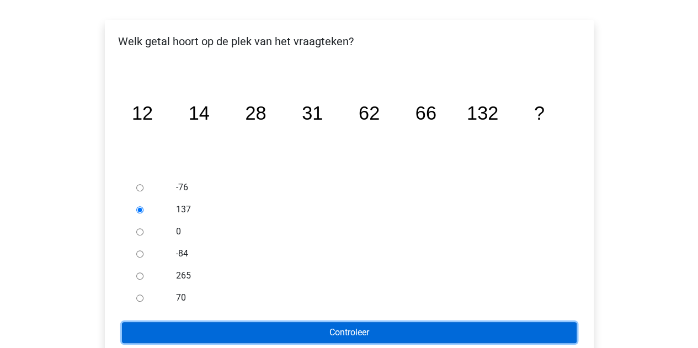
click at [257, 326] on input "Controleer" at bounding box center [349, 332] width 454 height 21
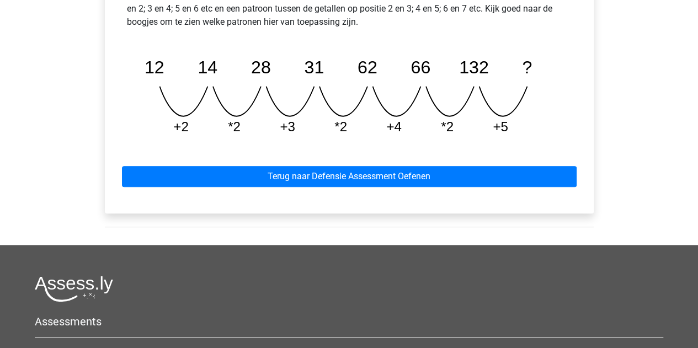
scroll to position [554, 0]
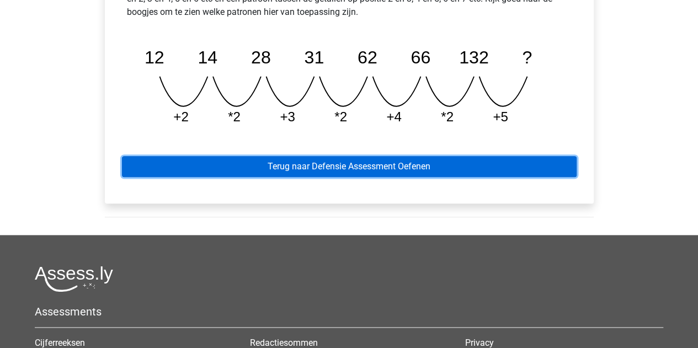
click at [286, 174] on link "Terug naar Defensie Assessment Oefenen" at bounding box center [349, 166] width 454 height 21
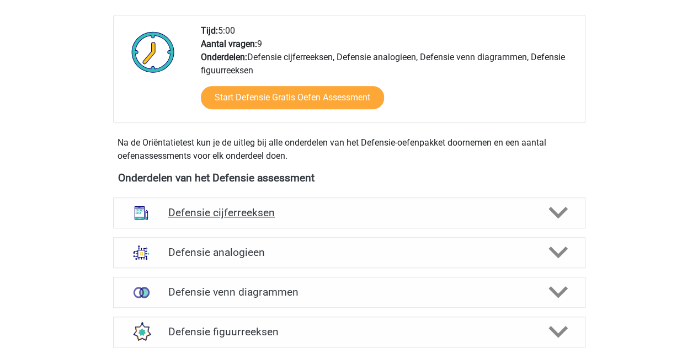
click at [247, 227] on div "Defensie cijferreeksen" at bounding box center [349, 212] width 472 height 31
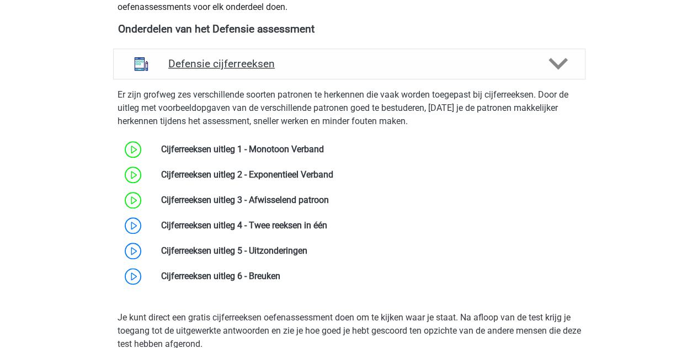
scroll to position [525, 0]
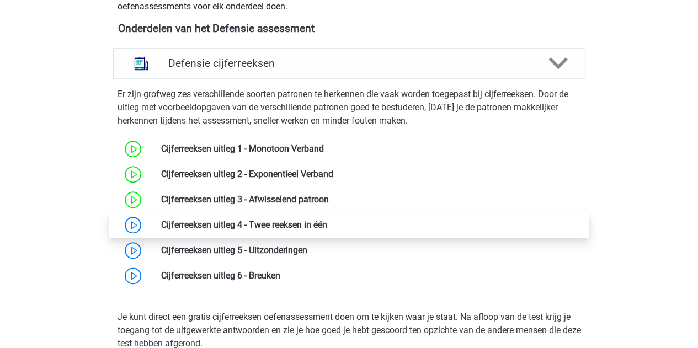
click at [327, 227] on link at bounding box center [327, 225] width 0 height 10
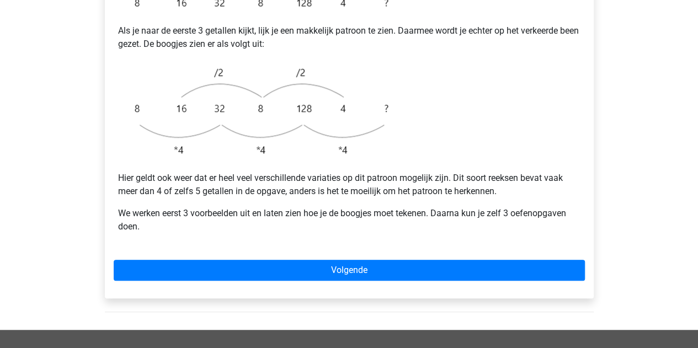
scroll to position [311, 0]
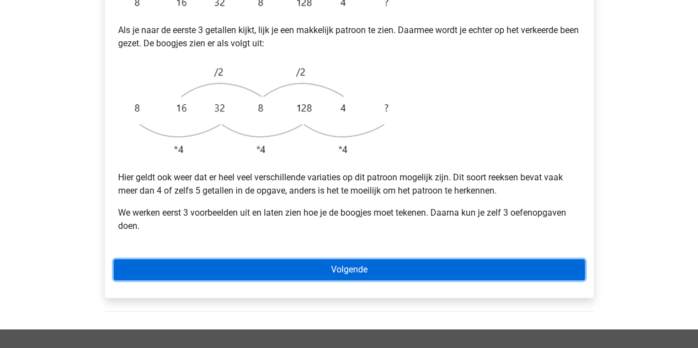
click at [261, 259] on link "Volgende" at bounding box center [349, 269] width 471 height 21
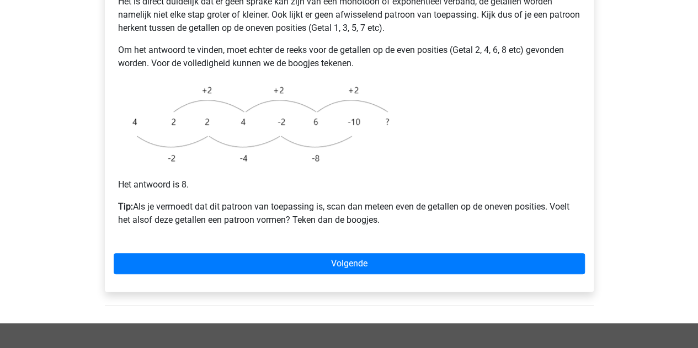
scroll to position [288, 0]
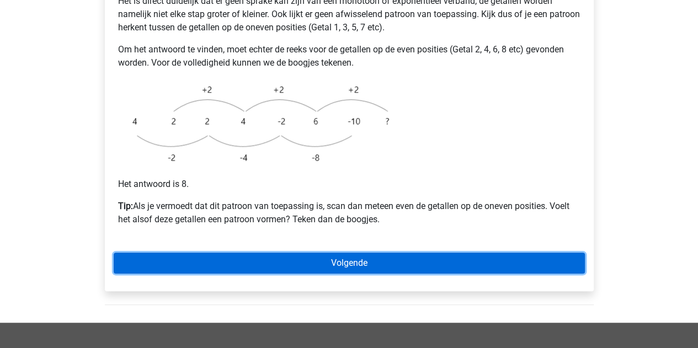
click at [340, 253] on link "Volgende" at bounding box center [349, 263] width 471 height 21
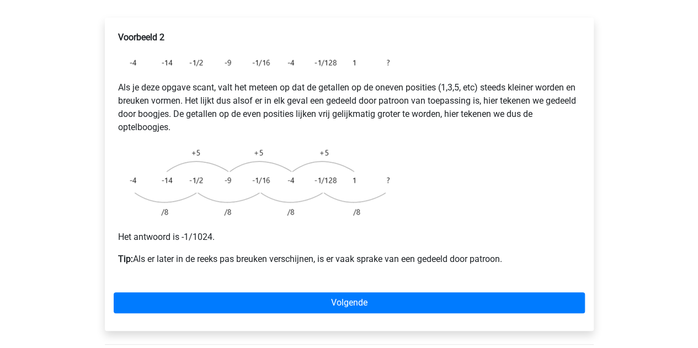
scroll to position [204, 0]
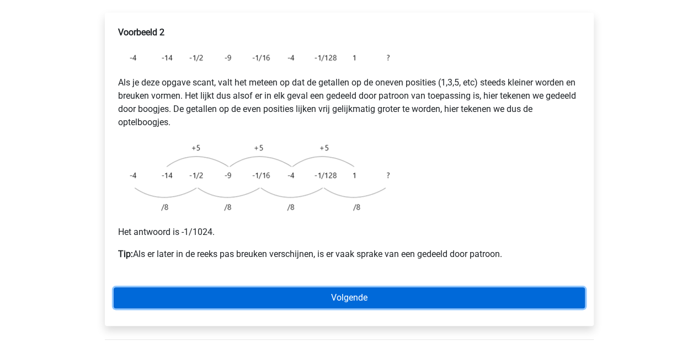
click at [357, 287] on link "Volgende" at bounding box center [349, 297] width 471 height 21
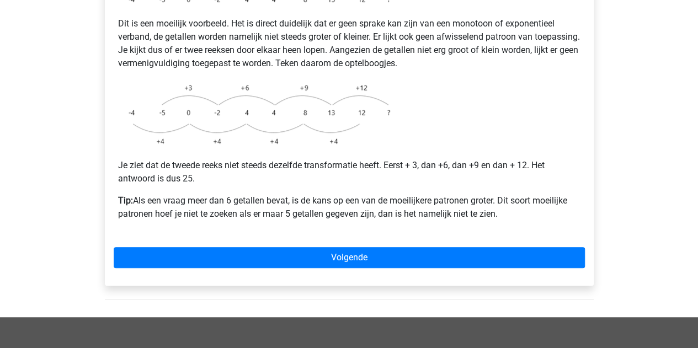
scroll to position [276, 0]
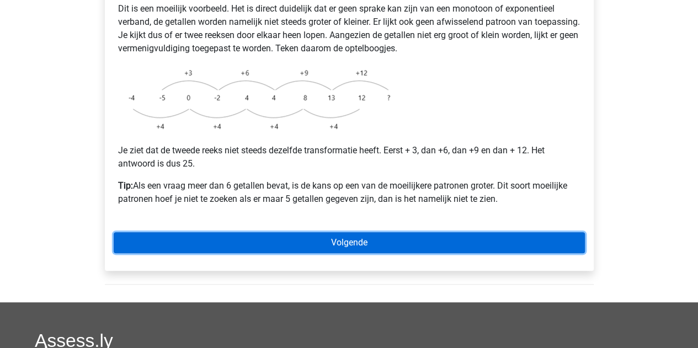
click at [251, 232] on link "Volgende" at bounding box center [349, 242] width 471 height 21
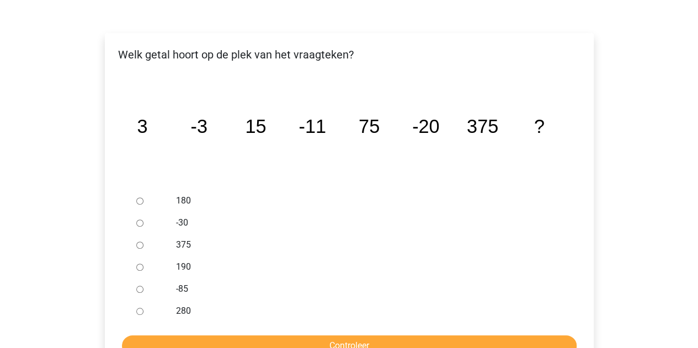
scroll to position [186, 0]
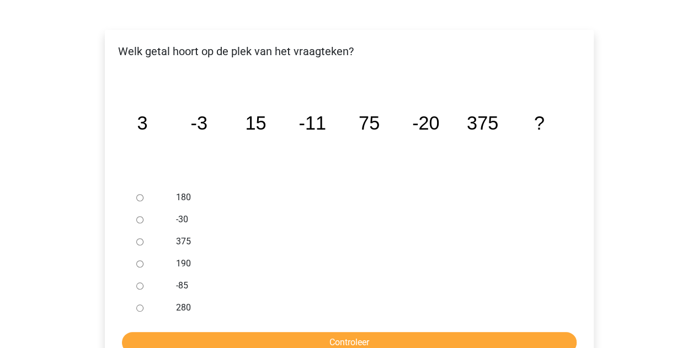
click at [145, 208] on div at bounding box center [150, 219] width 36 height 22
click at [138, 216] on input "-30" at bounding box center [139, 219] width 7 height 7
radio input "true"
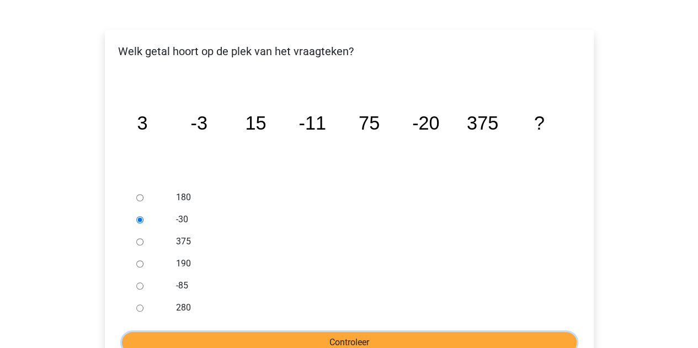
click at [201, 332] on input "Controleer" at bounding box center [349, 342] width 454 height 21
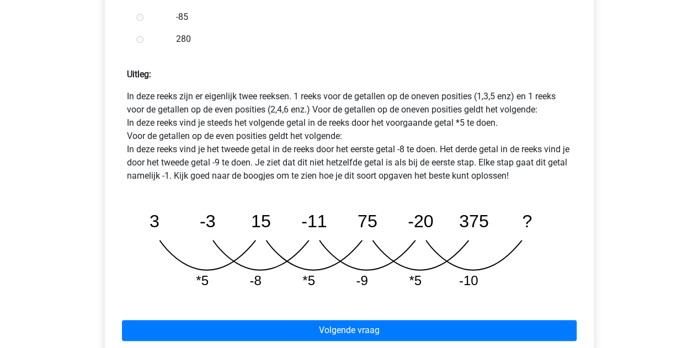
scroll to position [470, 0]
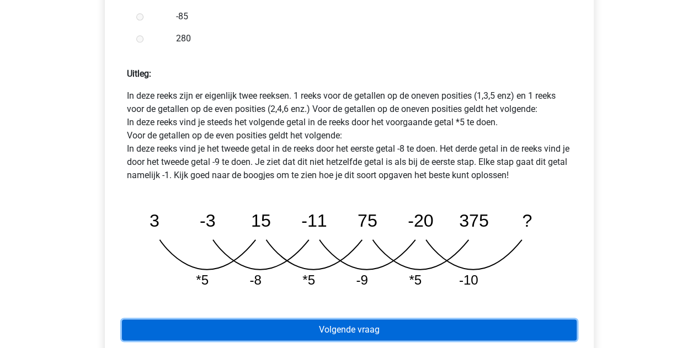
click at [207, 319] on link "Volgende vraag" at bounding box center [349, 329] width 454 height 21
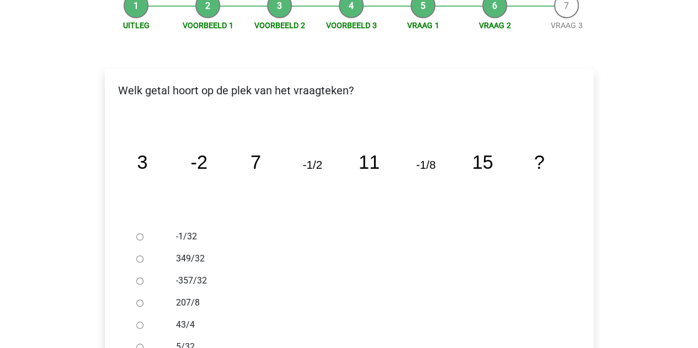
scroll to position [148, 0]
click at [145, 225] on div at bounding box center [150, 236] width 36 height 22
click at [140, 233] on input "-1/32" at bounding box center [139, 236] width 7 height 7
radio input "true"
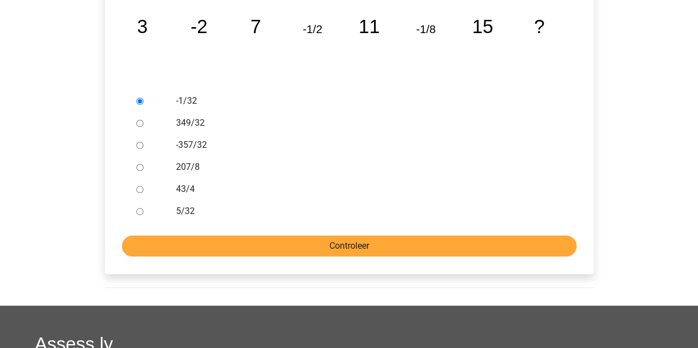
scroll to position [296, 0]
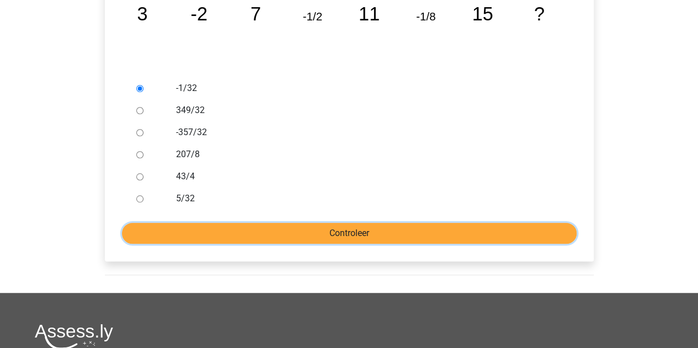
click at [196, 223] on input "Controleer" at bounding box center [349, 233] width 454 height 21
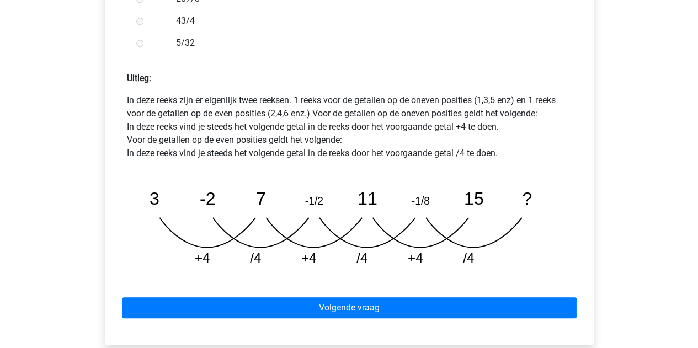
scroll to position [466, 0]
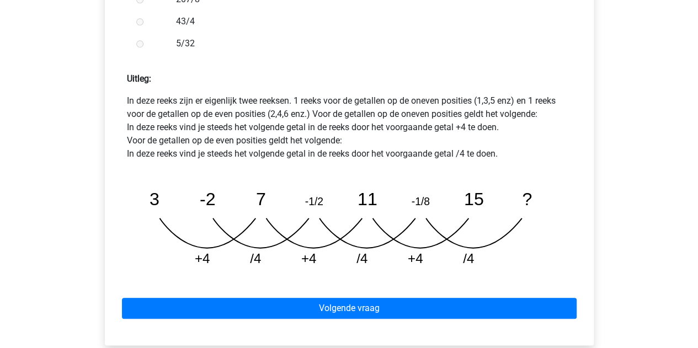
click at [260, 276] on div "Volgende vraag" at bounding box center [349, 306] width 471 height 61
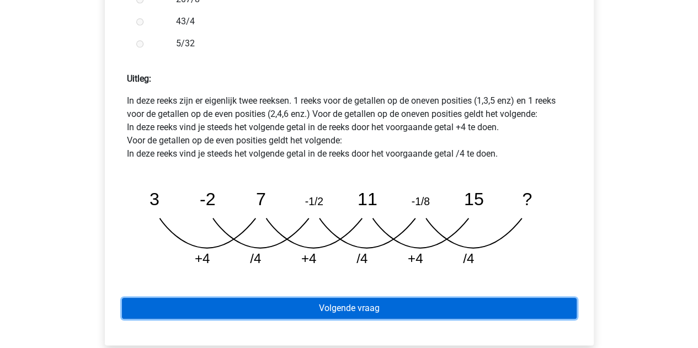
click at [270, 298] on link "Volgende vraag" at bounding box center [349, 308] width 454 height 21
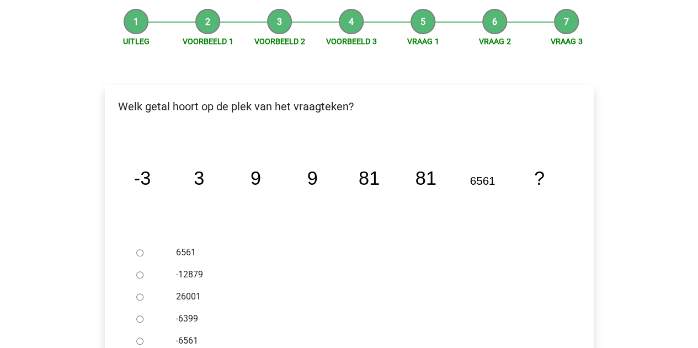
scroll to position [163, 0]
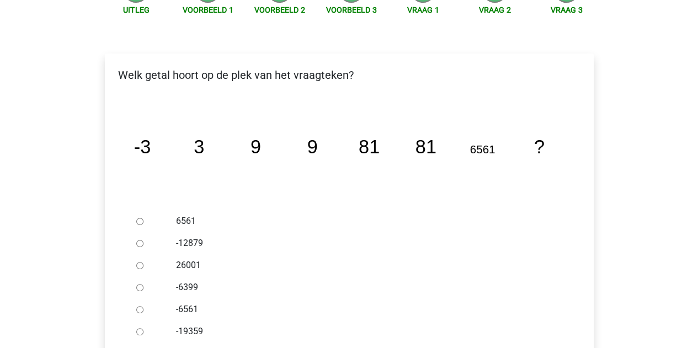
click at [138, 218] on input "6561" at bounding box center [139, 221] width 7 height 7
radio input "true"
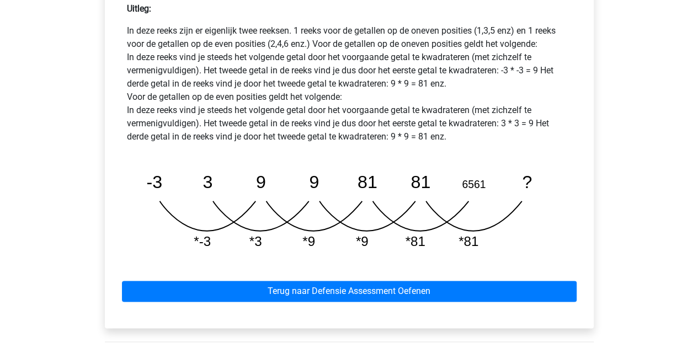
scroll to position [537, 0]
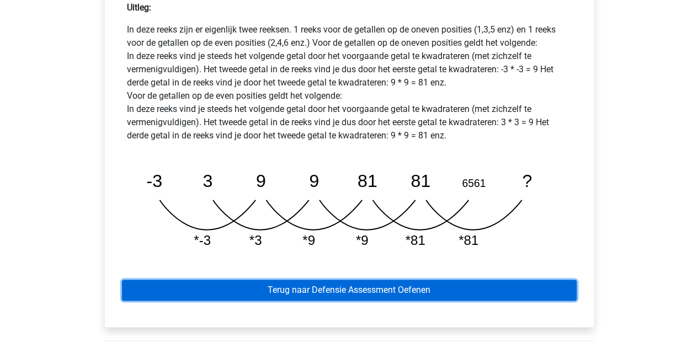
click at [323, 280] on link "Terug naar Defensie Assessment Oefenen" at bounding box center [349, 290] width 454 height 21
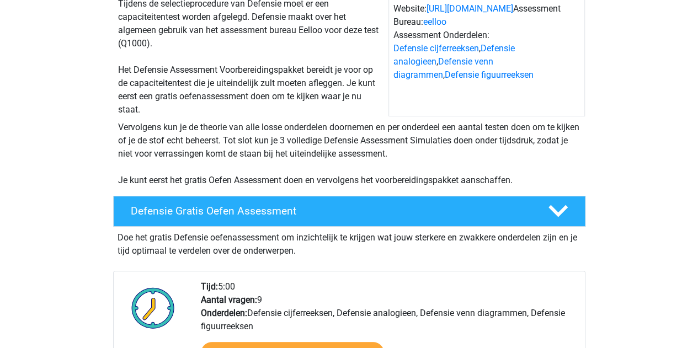
scroll to position [395, 0]
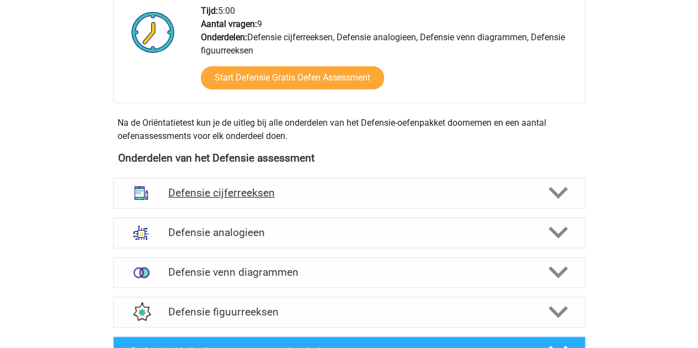
click at [238, 200] on div "Defensie cijferreeksen" at bounding box center [349, 193] width 472 height 31
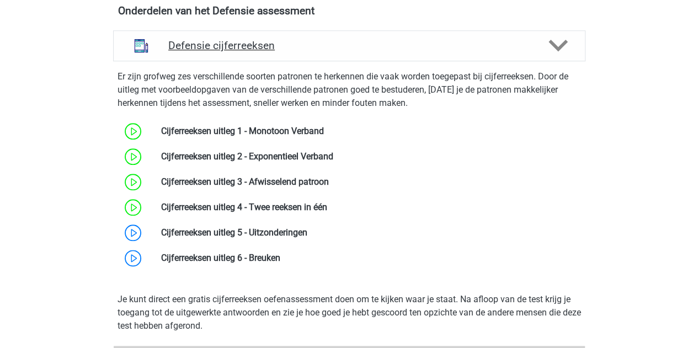
scroll to position [543, 0]
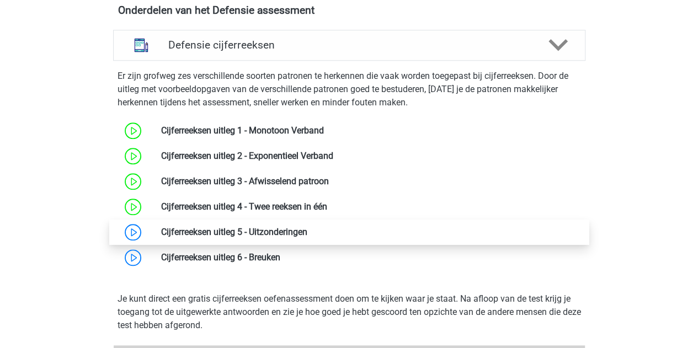
click at [307, 233] on link at bounding box center [307, 232] width 0 height 10
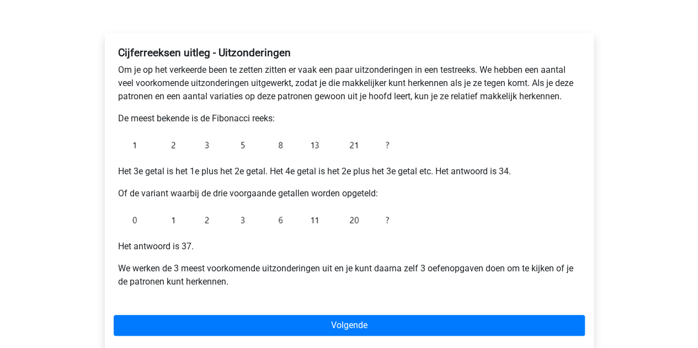
scroll to position [157, 0]
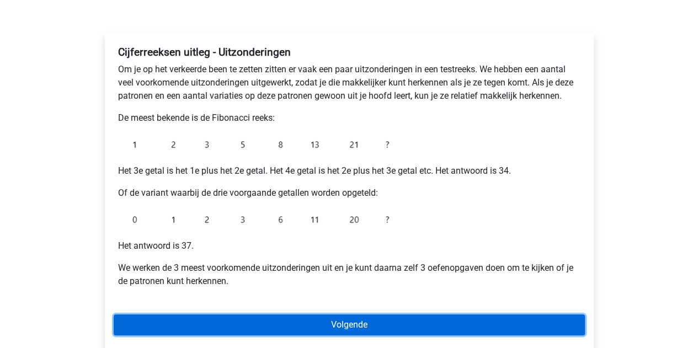
click at [283, 317] on link "Volgende" at bounding box center [349, 324] width 471 height 21
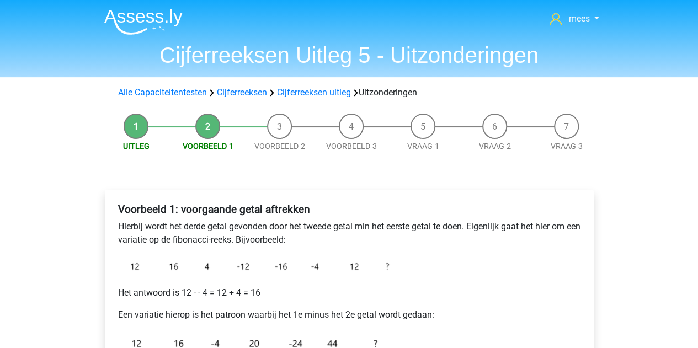
scroll to position [121, 0]
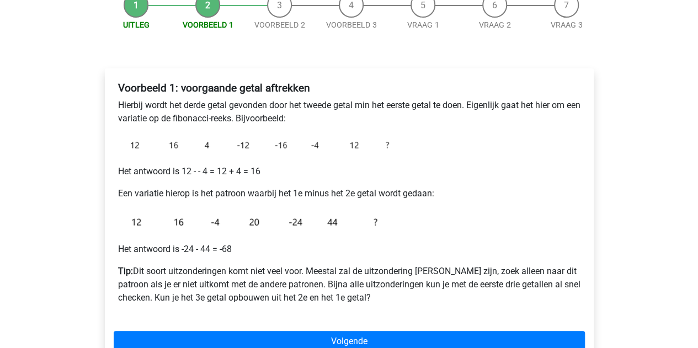
click at [253, 212] on img at bounding box center [256, 221] width 276 height 25
click at [116, 106] on div "Voorbeeld 1: voorgaande getal aftrekken Hierbij wordt het derde getal gevonden …" at bounding box center [349, 197] width 471 height 240
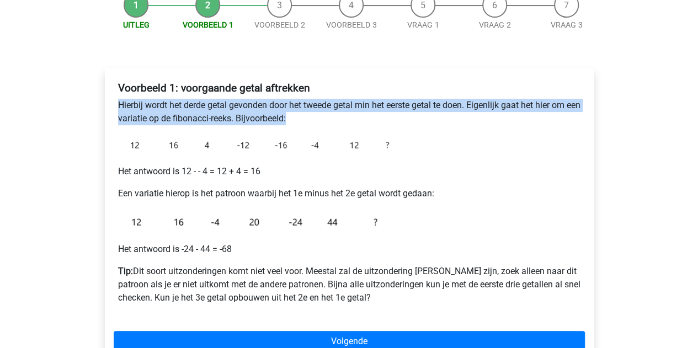
drag, startPoint x: 116, startPoint y: 105, endPoint x: 468, endPoint y: 119, distance: 352.2
click at [468, 119] on div "Voorbeeld 1: voorgaande getal aftrekken Hierbij wordt het derde getal gevonden …" at bounding box center [349, 197] width 471 height 240
click at [304, 124] on p "Hierbij wordt het derde getal gevonden door het tweede getal min het eerste get…" at bounding box center [349, 112] width 462 height 26
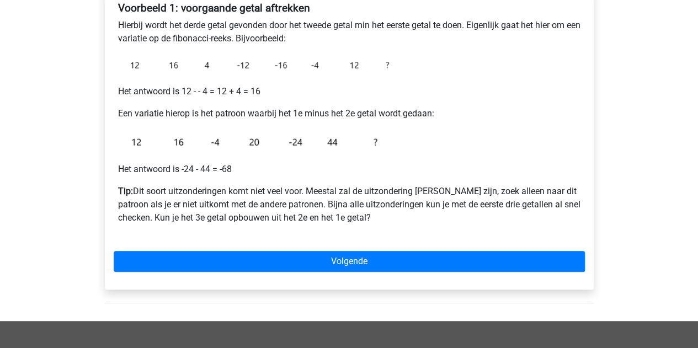
scroll to position [202, 0]
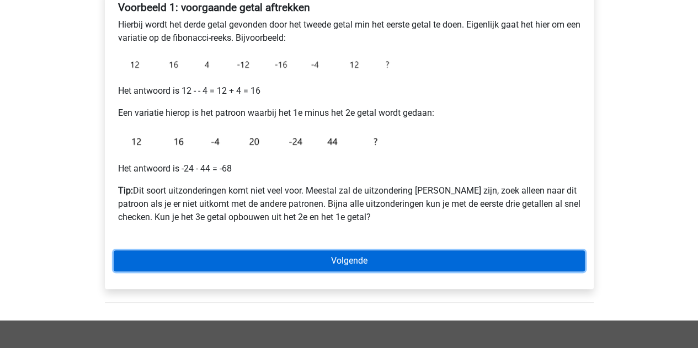
click at [284, 255] on link "Volgende" at bounding box center [349, 260] width 471 height 21
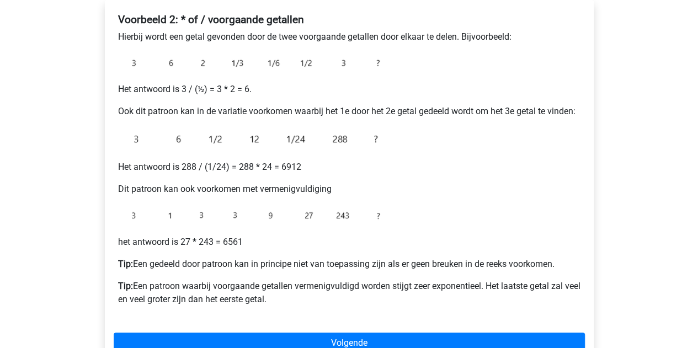
scroll to position [212, 0]
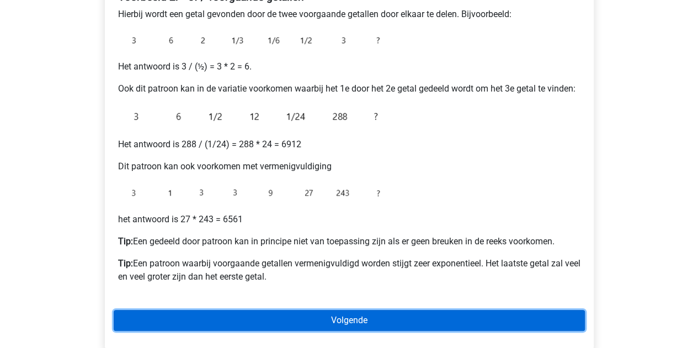
click at [268, 312] on link "Volgende" at bounding box center [349, 320] width 471 height 21
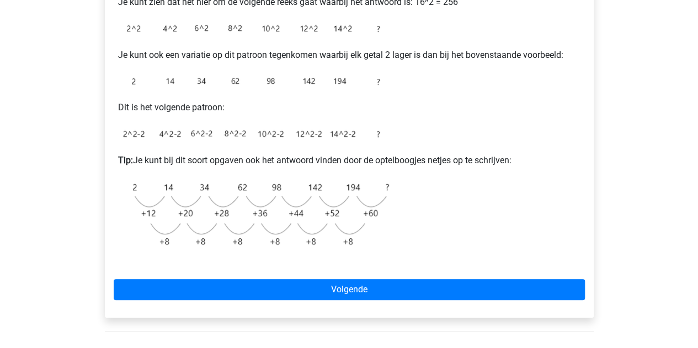
scroll to position [278, 0]
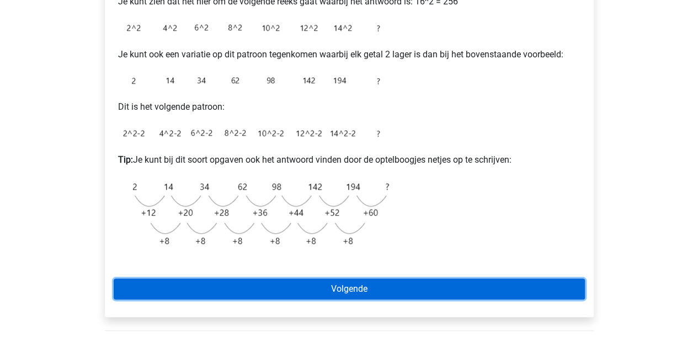
click at [241, 283] on link "Volgende" at bounding box center [349, 289] width 471 height 21
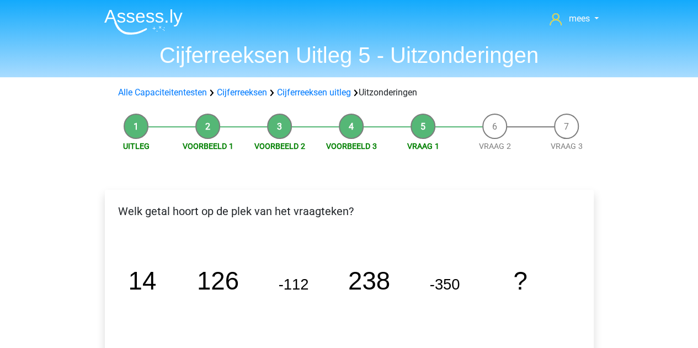
click at [350, 127] on li "Voorbeeld 3" at bounding box center [351, 133] width 72 height 39
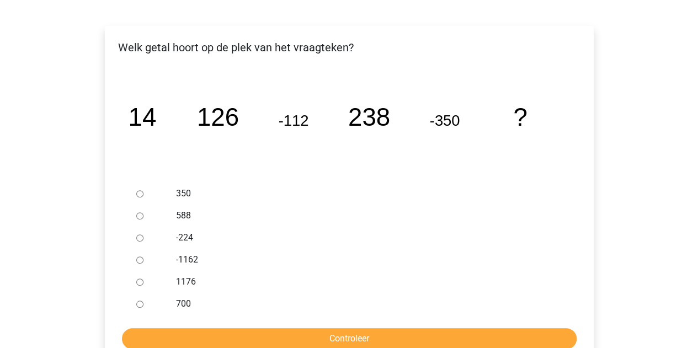
scroll to position [164, 0]
click at [163, 212] on div at bounding box center [150, 215] width 36 height 22
click at [139, 215] on input "588" at bounding box center [139, 215] width 7 height 7
radio input "true"
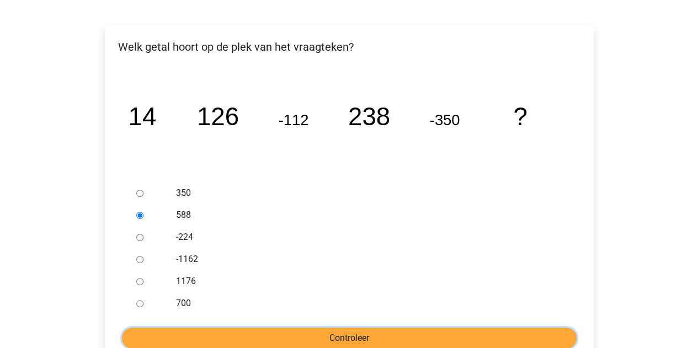
click at [205, 336] on input "Controleer" at bounding box center [349, 338] width 454 height 21
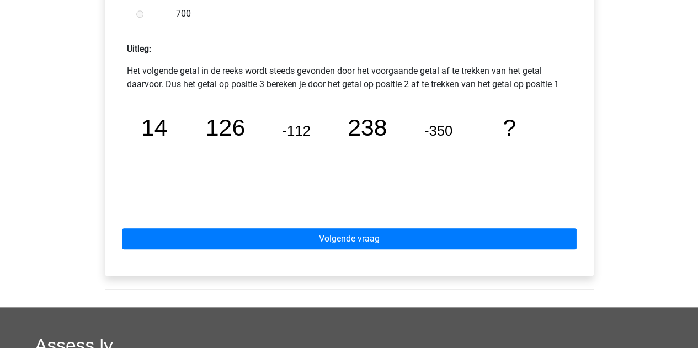
scroll to position [443, 0]
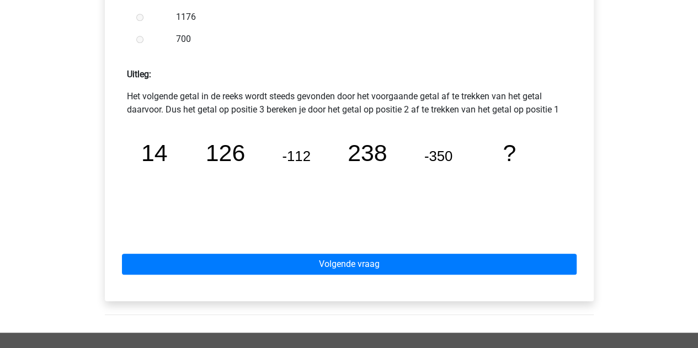
click at [261, 253] on div "Volgende vraag" at bounding box center [349, 262] width 471 height 61
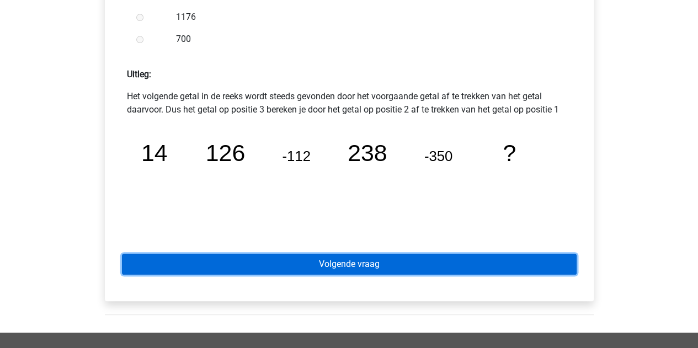
click at [253, 263] on link "Volgende vraag" at bounding box center [349, 264] width 454 height 21
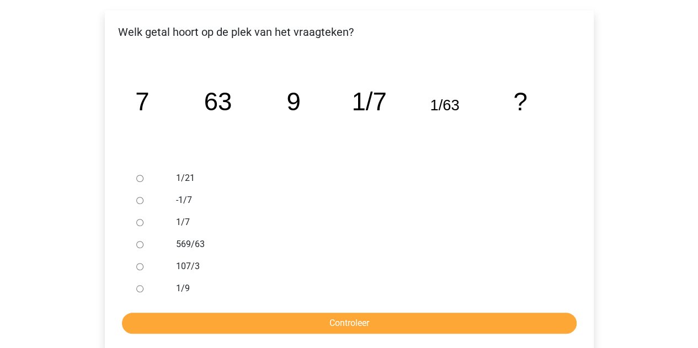
scroll to position [179, 0]
click at [143, 287] on div at bounding box center [150, 289] width 36 height 22
click at [138, 288] on input "1/9" at bounding box center [139, 289] width 7 height 7
radio input "true"
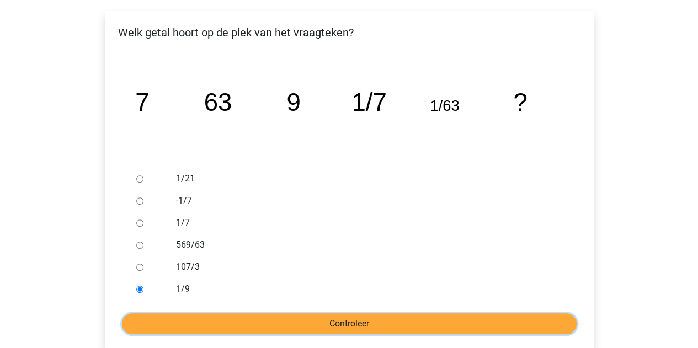
click at [191, 319] on input "Controleer" at bounding box center [349, 323] width 454 height 21
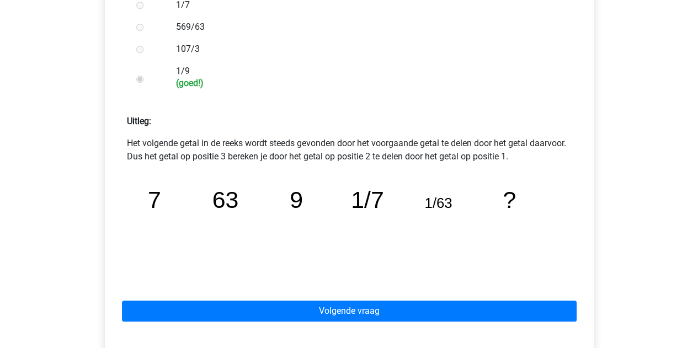
scroll to position [400, 0]
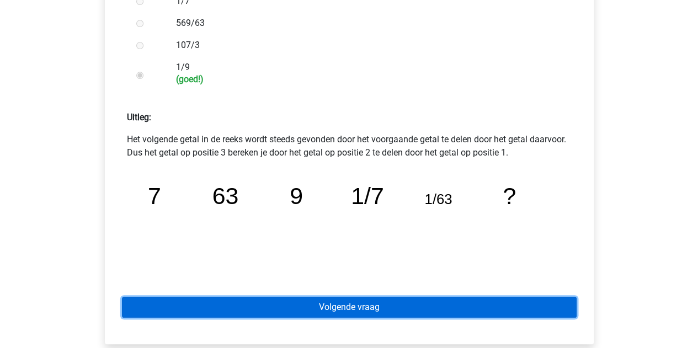
click at [310, 298] on link "Volgende vraag" at bounding box center [349, 307] width 454 height 21
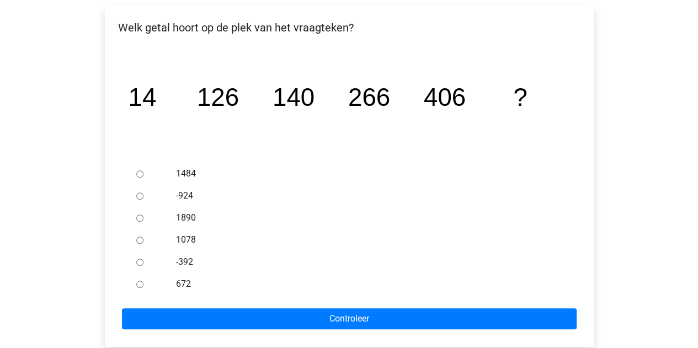
scroll to position [184, 0]
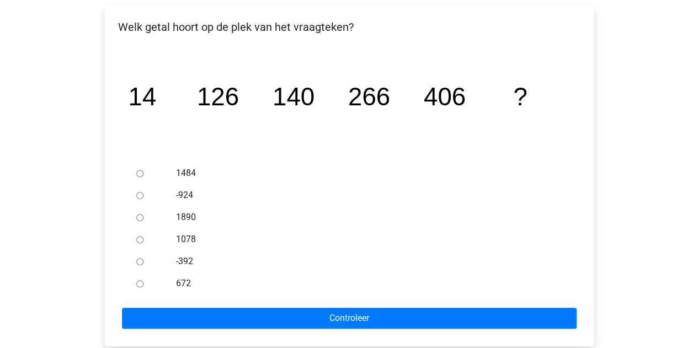
click at [140, 287] on div at bounding box center [150, 283] width 36 height 22
click at [137, 283] on input "672" at bounding box center [139, 283] width 7 height 7
radio input "true"
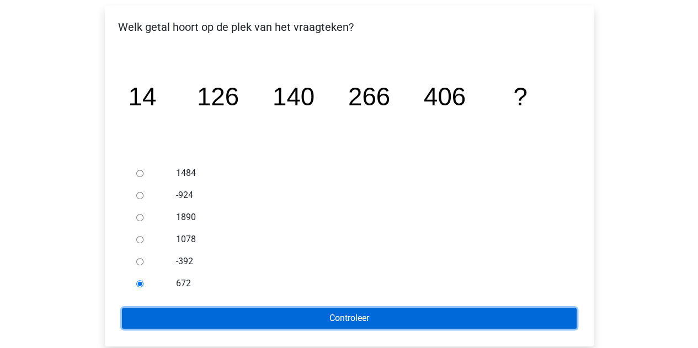
click at [196, 322] on input "Controleer" at bounding box center [349, 318] width 454 height 21
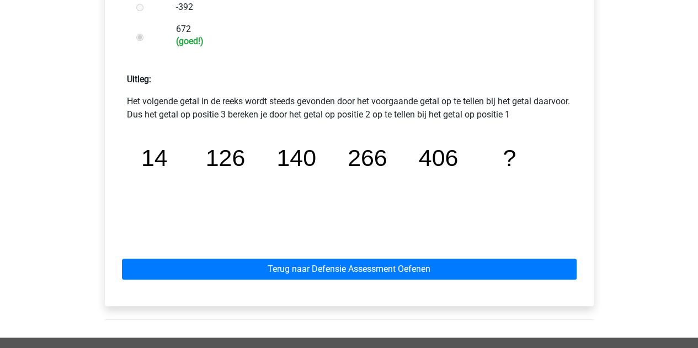
scroll to position [437, 0]
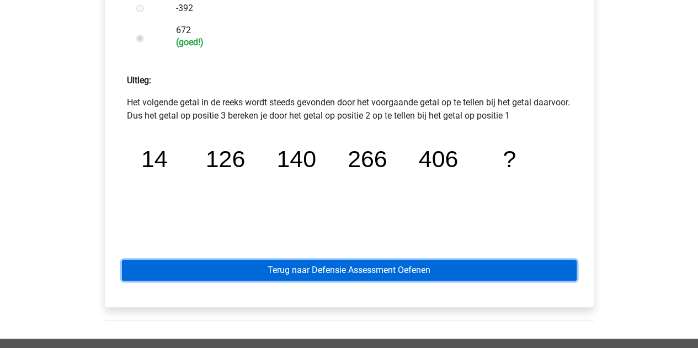
click at [205, 276] on link "Terug naar Defensie Assessment Oefenen" at bounding box center [349, 270] width 454 height 21
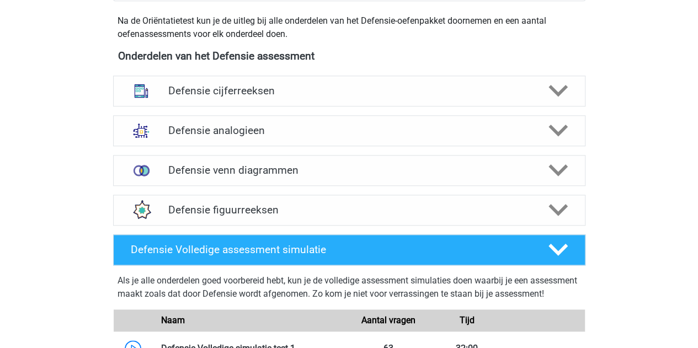
scroll to position [501, 0]
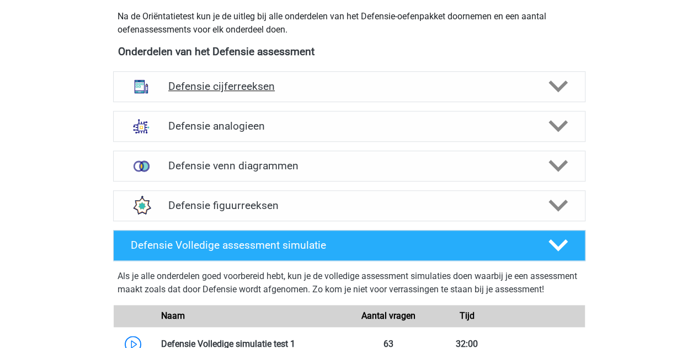
click at [221, 84] on h4 "Defensie cijferreeksen" at bounding box center [348, 86] width 361 height 13
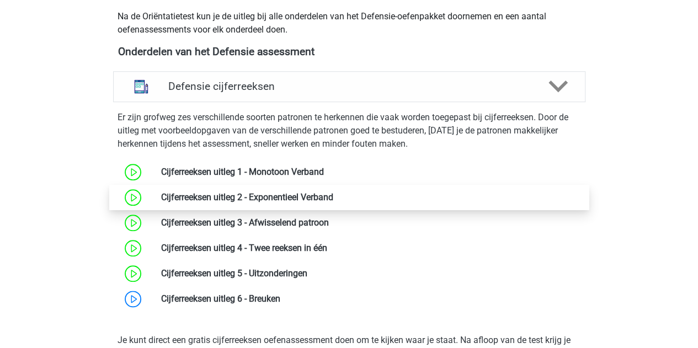
scroll to position [575, 0]
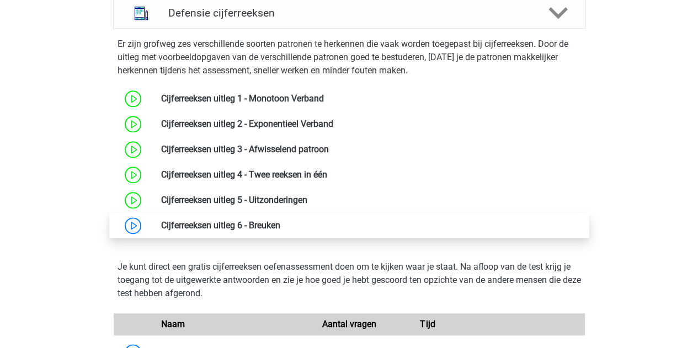
click at [280, 231] on link at bounding box center [280, 225] width 0 height 10
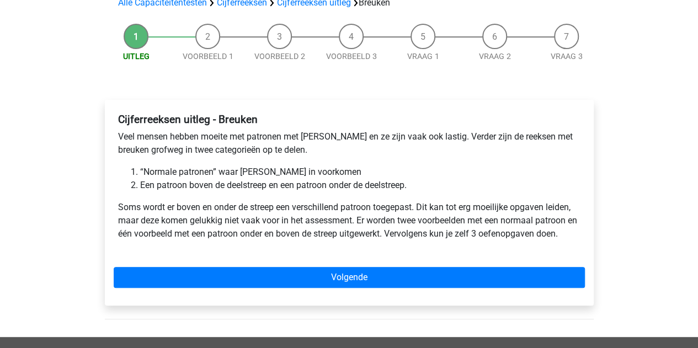
scroll to position [89, 0]
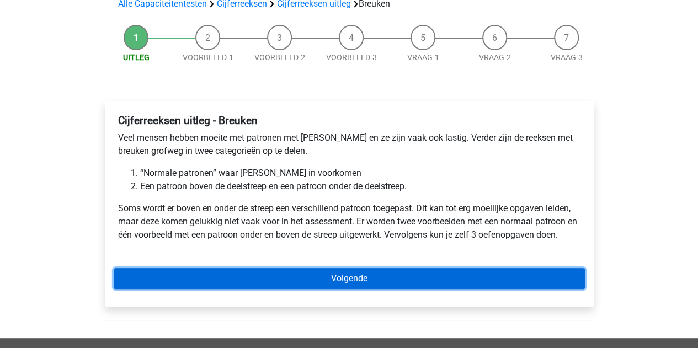
click at [341, 277] on link "Volgende" at bounding box center [349, 278] width 471 height 21
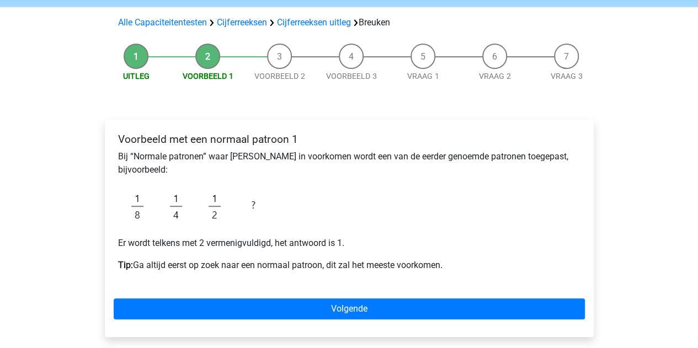
scroll to position [71, 0]
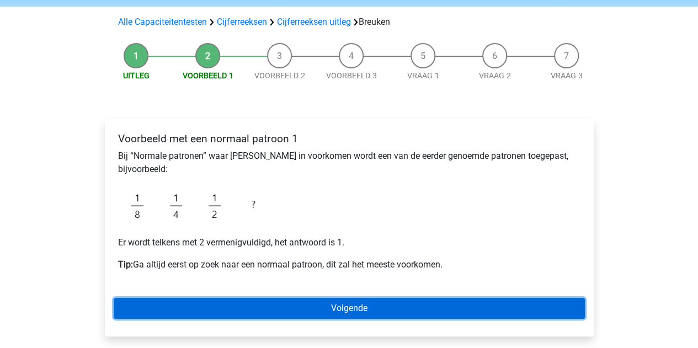
click at [292, 302] on link "Volgende" at bounding box center [349, 308] width 471 height 21
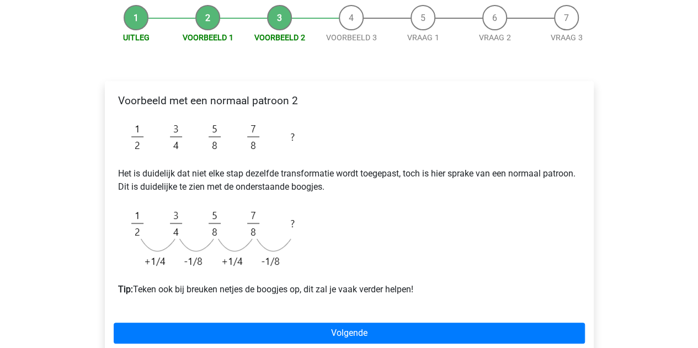
scroll to position [127, 0]
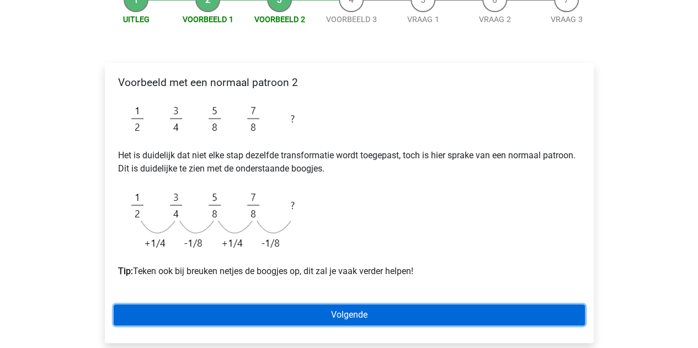
click at [215, 316] on link "Volgende" at bounding box center [349, 314] width 471 height 21
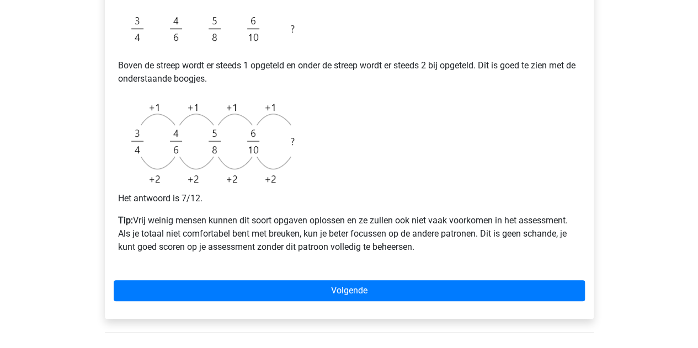
scroll to position [370, 0]
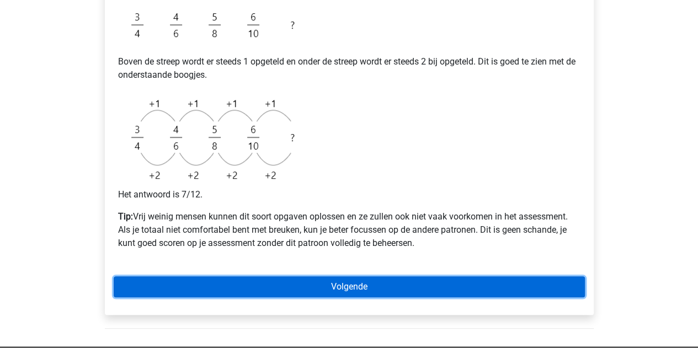
click at [221, 284] on link "Volgende" at bounding box center [349, 286] width 471 height 21
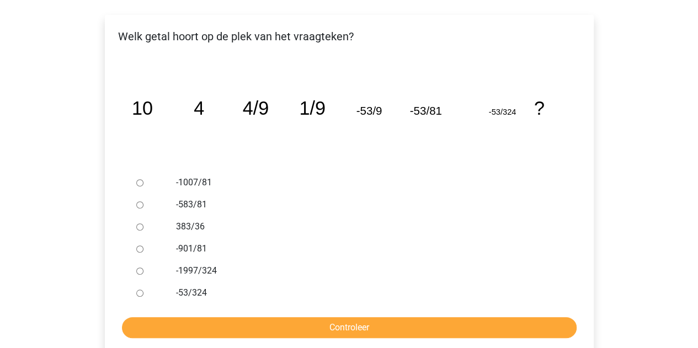
scroll to position [182, 0]
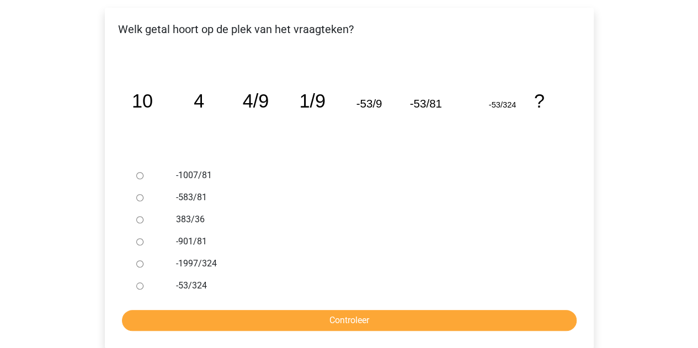
click at [137, 263] on input "-1997/324" at bounding box center [139, 263] width 7 height 7
radio input "true"
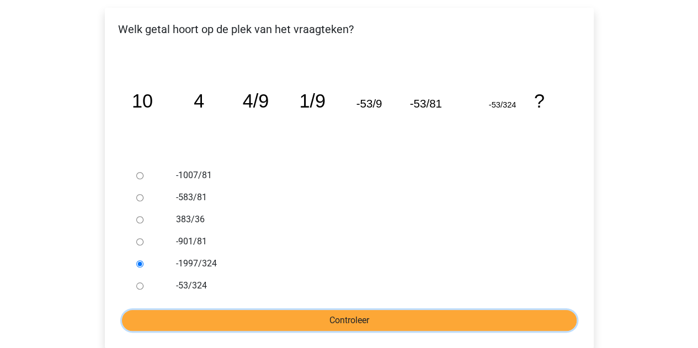
click at [159, 314] on input "Controleer" at bounding box center [349, 320] width 454 height 21
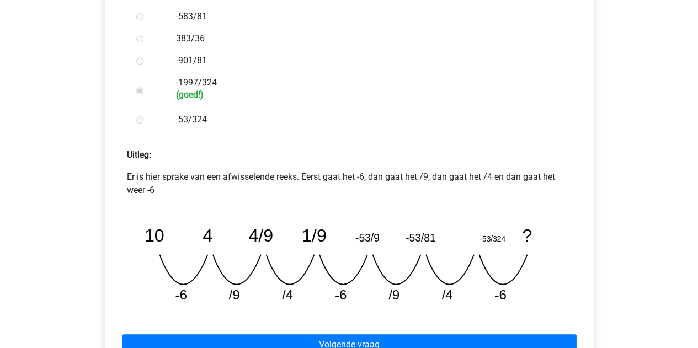
scroll to position [407, 0]
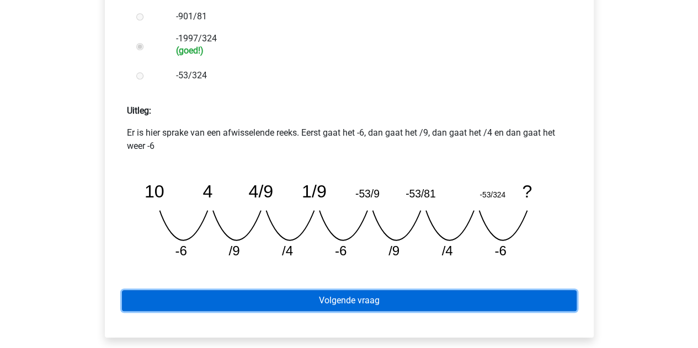
click at [365, 293] on link "Volgende vraag" at bounding box center [349, 300] width 454 height 21
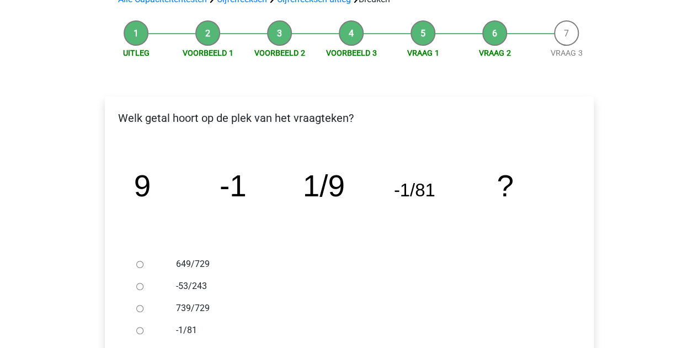
scroll to position [174, 0]
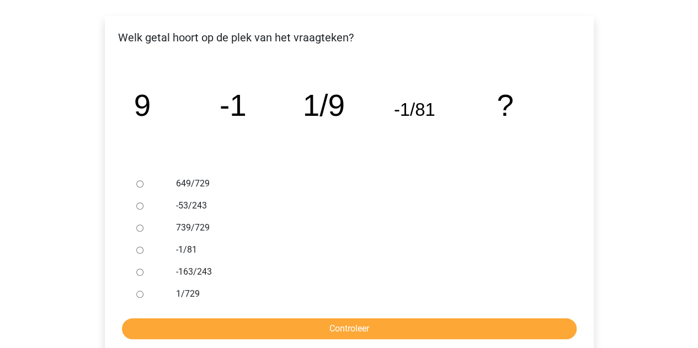
click at [136, 207] on input "-53/243" at bounding box center [139, 205] width 7 height 7
radio input "true"
click at [140, 228] on input "739/729" at bounding box center [139, 227] width 7 height 7
radio input "true"
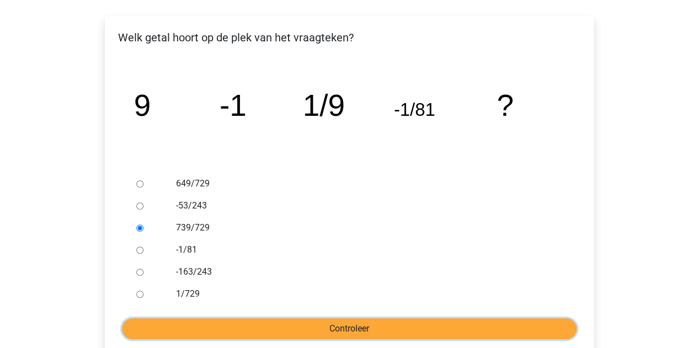
click at [232, 335] on input "Controleer" at bounding box center [349, 328] width 454 height 21
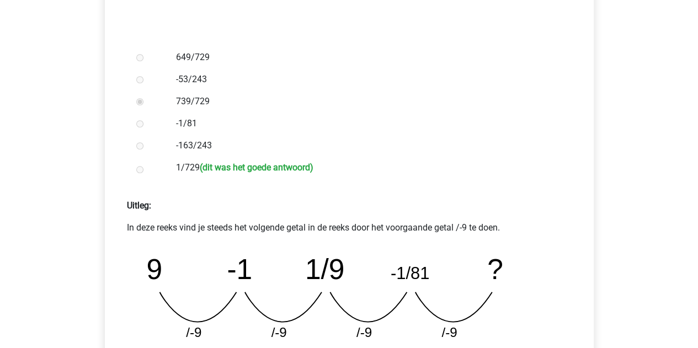
scroll to position [403, 0]
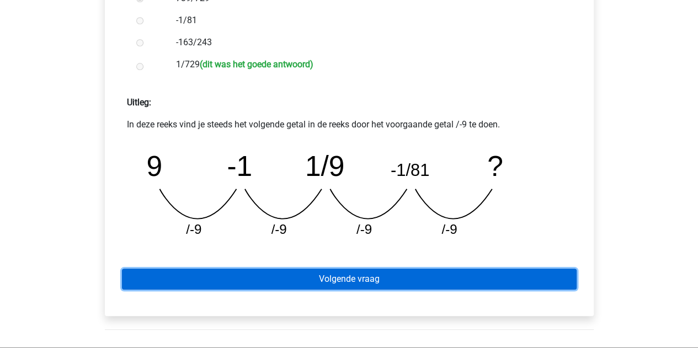
click at [320, 279] on link "Volgende vraag" at bounding box center [349, 279] width 454 height 21
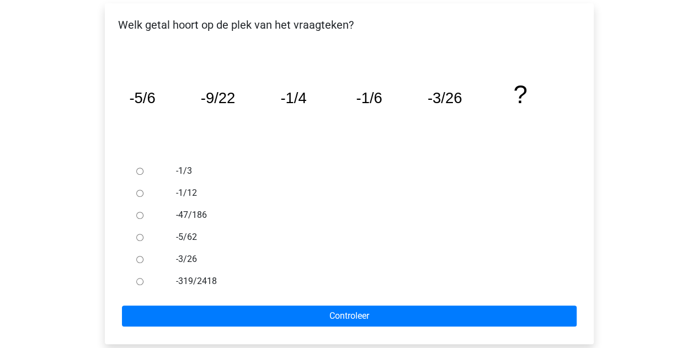
scroll to position [187, 0]
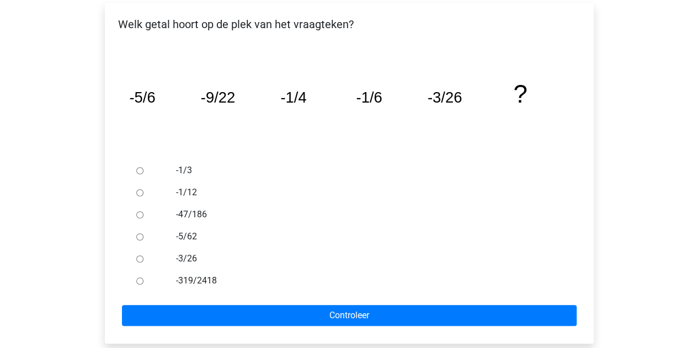
click at [141, 258] on input "-3/26" at bounding box center [139, 258] width 7 height 7
radio input "true"
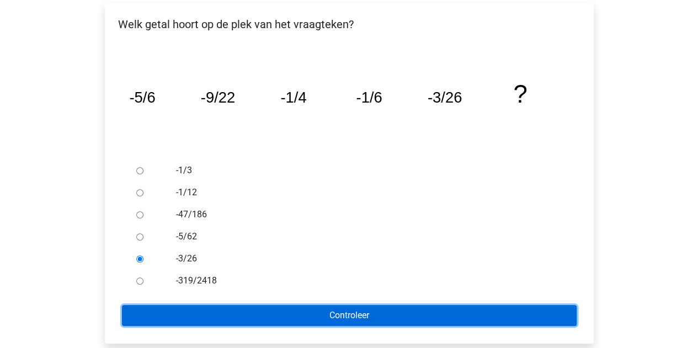
click at [187, 311] on input "Controleer" at bounding box center [349, 315] width 454 height 21
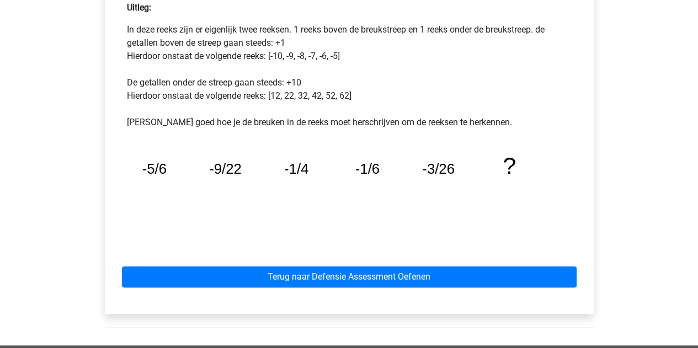
scroll to position [501, 0]
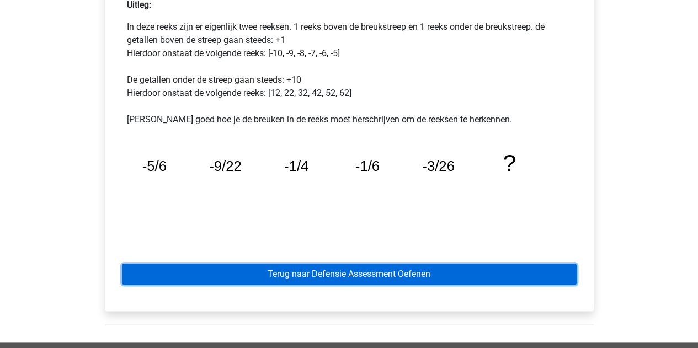
click at [263, 275] on link "Terug naar Defensie Assessment Oefenen" at bounding box center [349, 274] width 454 height 21
